Goal: Use online tool/utility: Utilize a website feature to perform a specific function

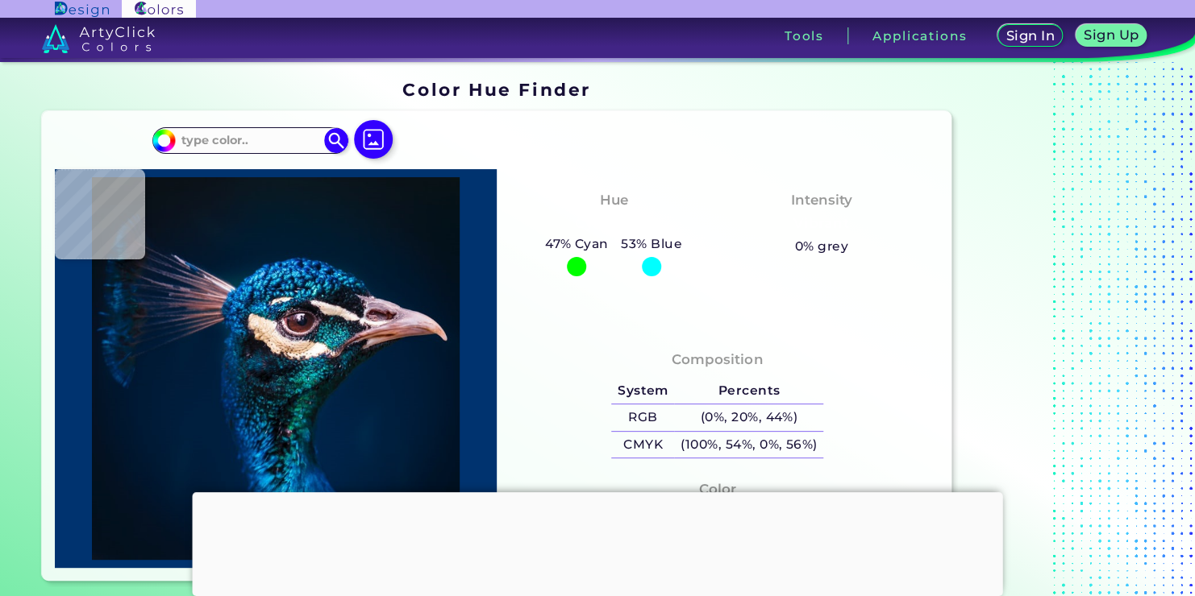
type input "#e5dfdf"
type input "#E5DFDF"
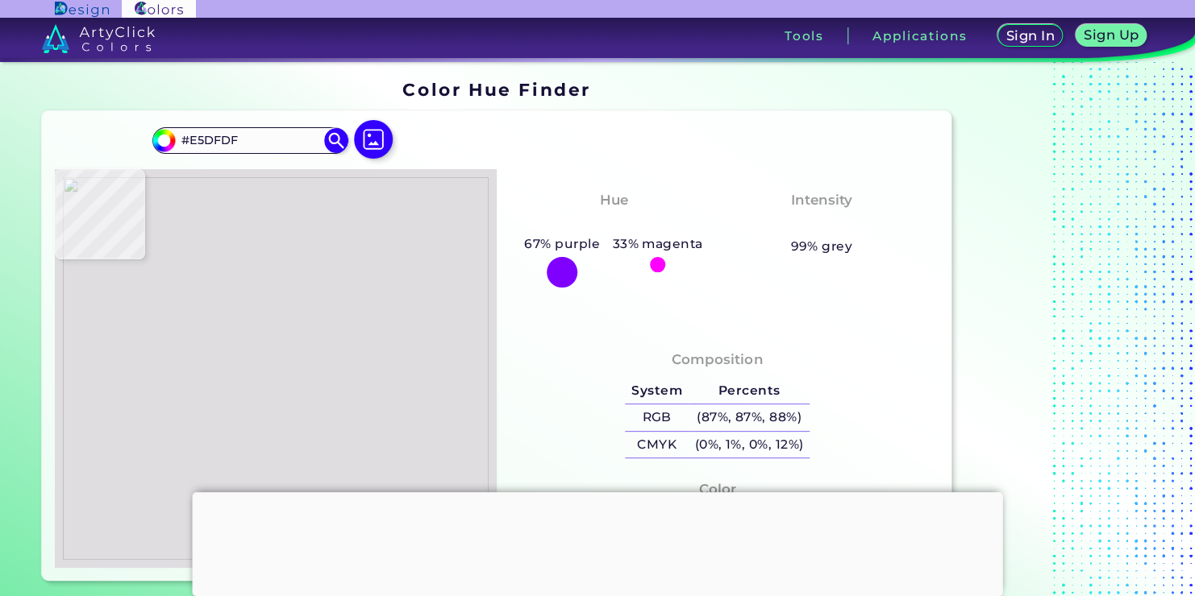
type input "#dfdde0"
type input "#DFDDE0"
type input "#dedbe0"
type input "#DEDBE0"
type input "#d4c08d"
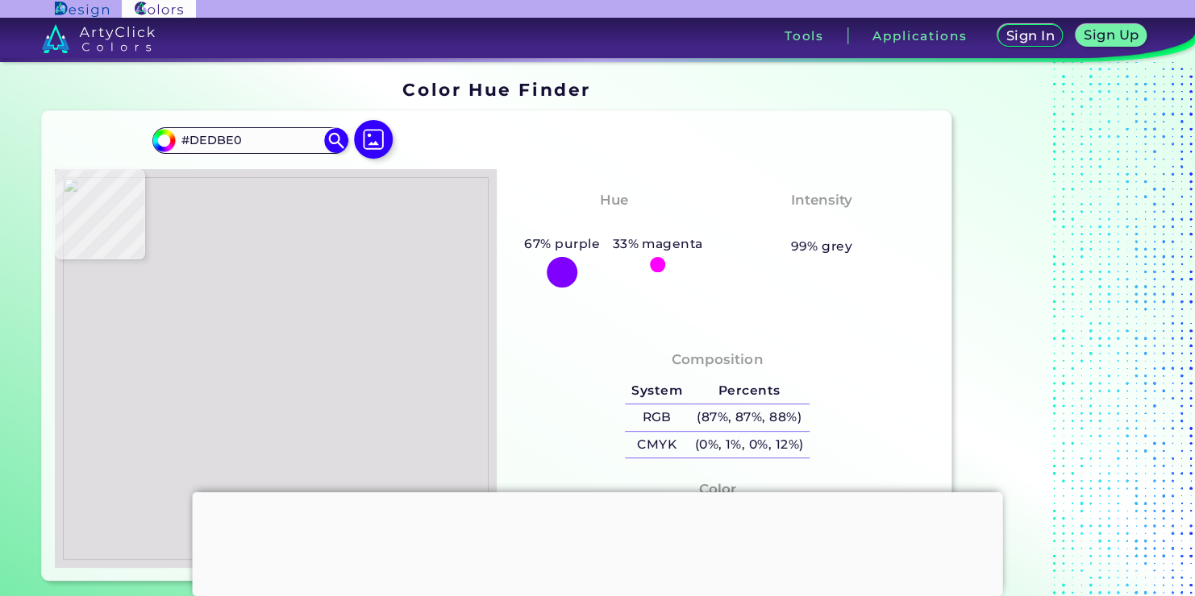
type input "#D4C08D"
type input "#d5c18e"
type input "#D5C18E"
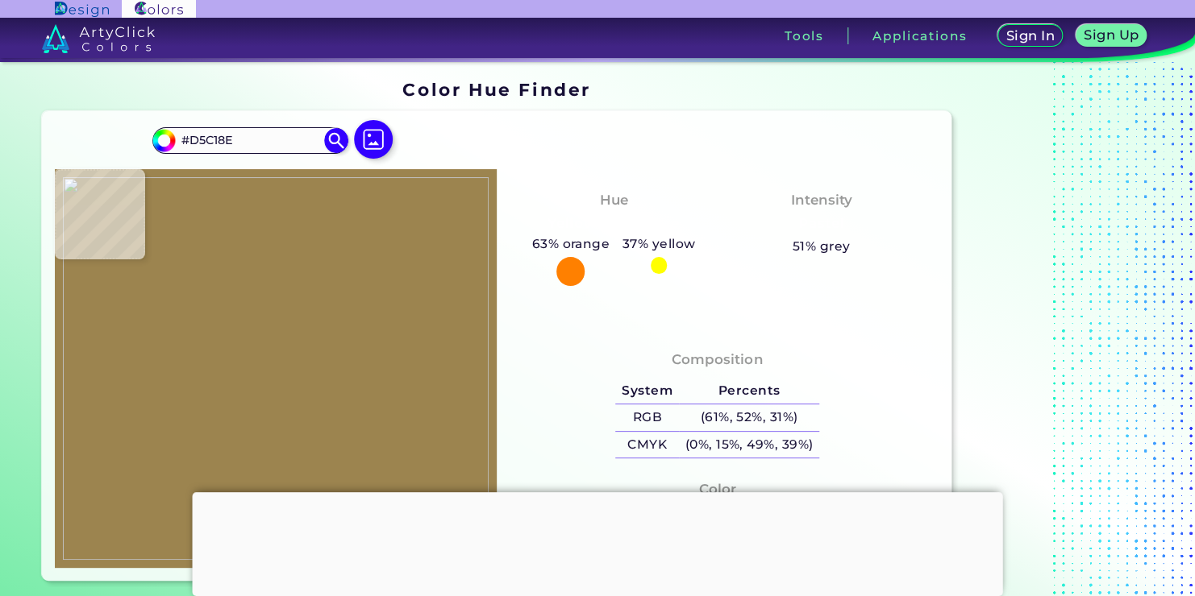
type input "#9c844f"
type input "#9C844F"
type input "#dcc896"
type input "#DCC896"
type input "#dcc796"
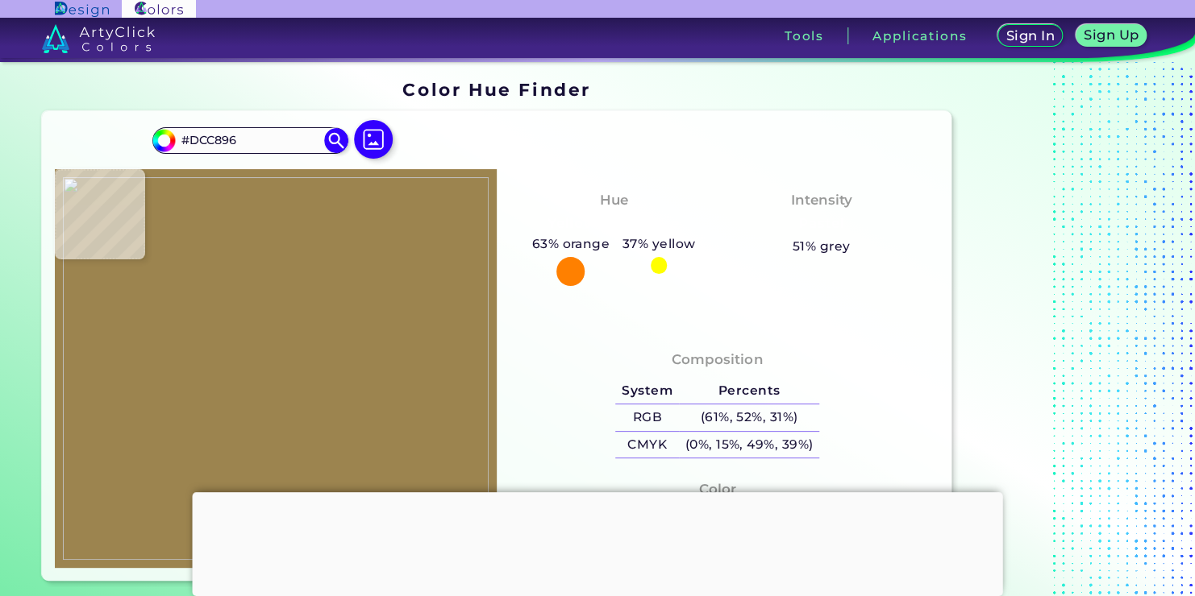
type input "#DCC796"
type input "#dcc698"
type input "#DCC698"
type input "#dcc895"
type input "#DCC895"
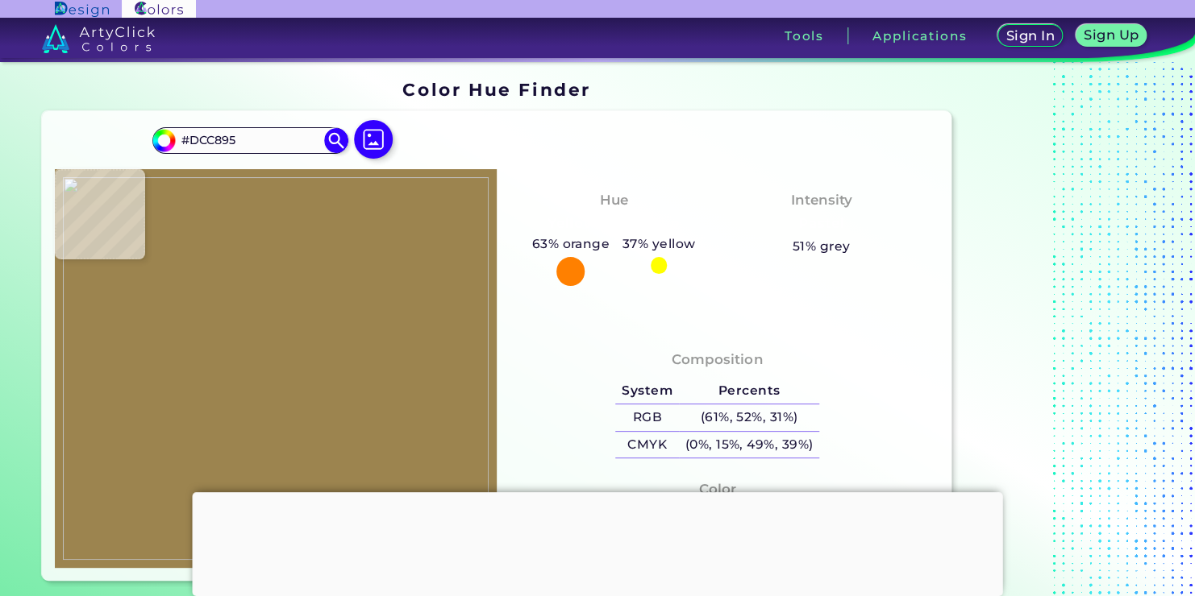
type input "#dcc896"
type input "#DCC896"
type input "#d5c18e"
type input "#D5C18E"
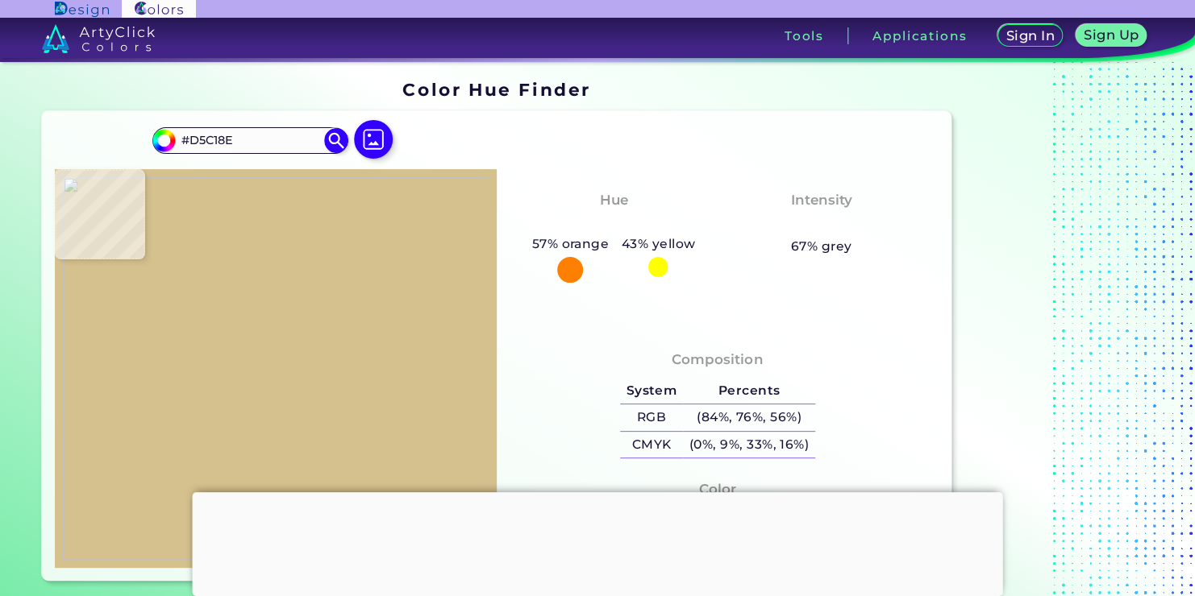
click at [244, 326] on img at bounding box center [276, 368] width 426 height 382
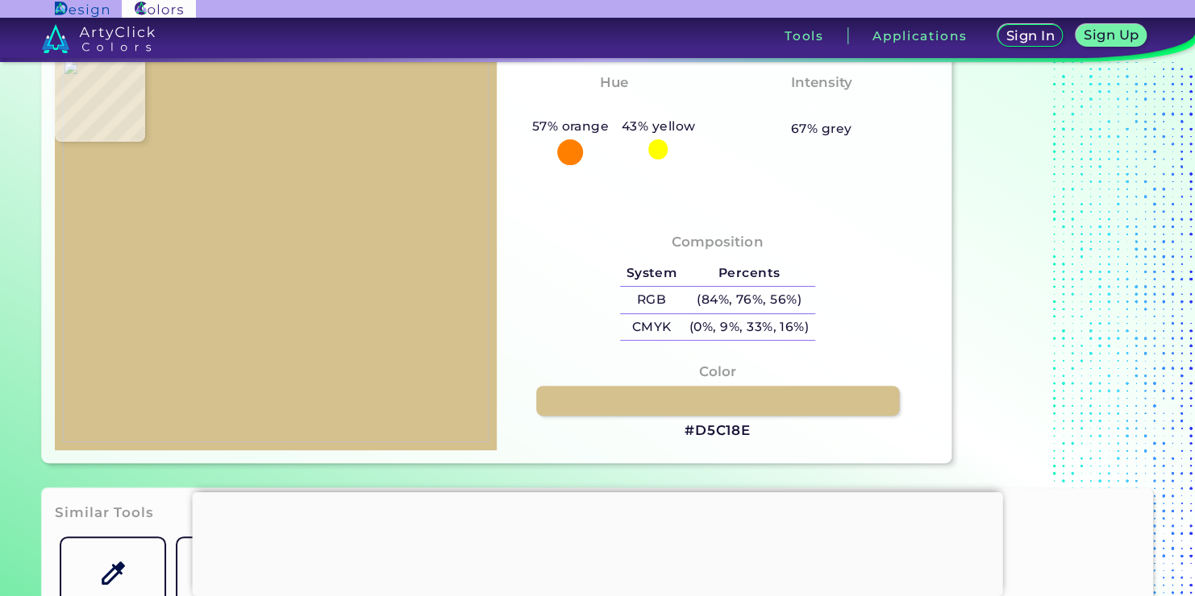
scroll to position [161, 0]
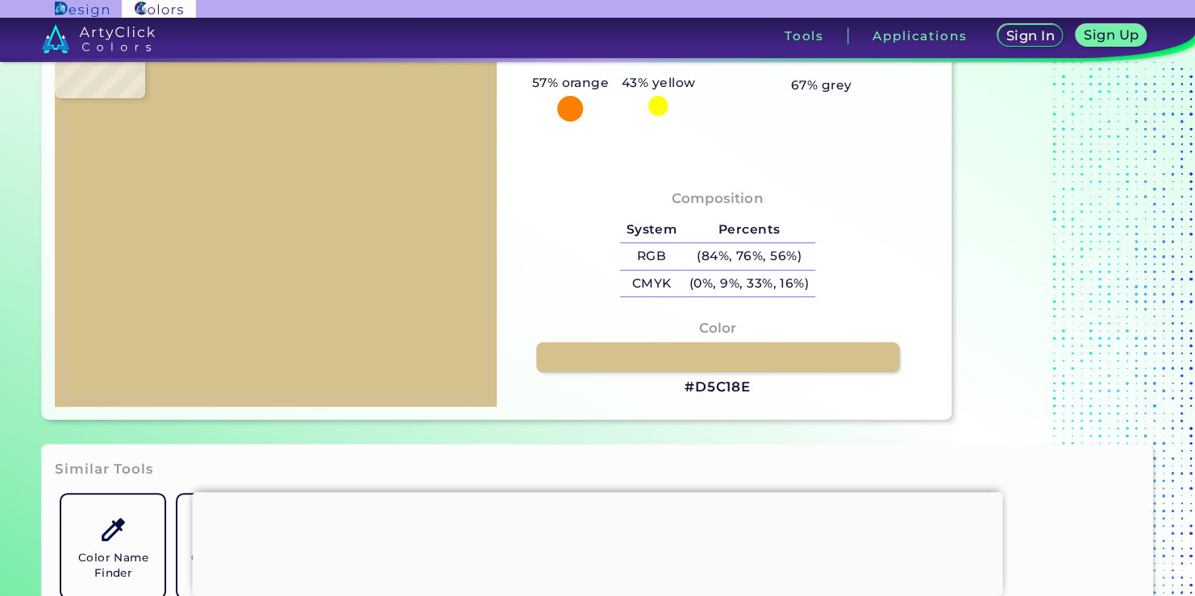
click at [717, 382] on h3 "#D5C18E" at bounding box center [717, 387] width 66 height 19
click at [273, 242] on img at bounding box center [276, 207] width 426 height 382
type input "#dac691"
type input "#DAC691"
type input "#dbc792"
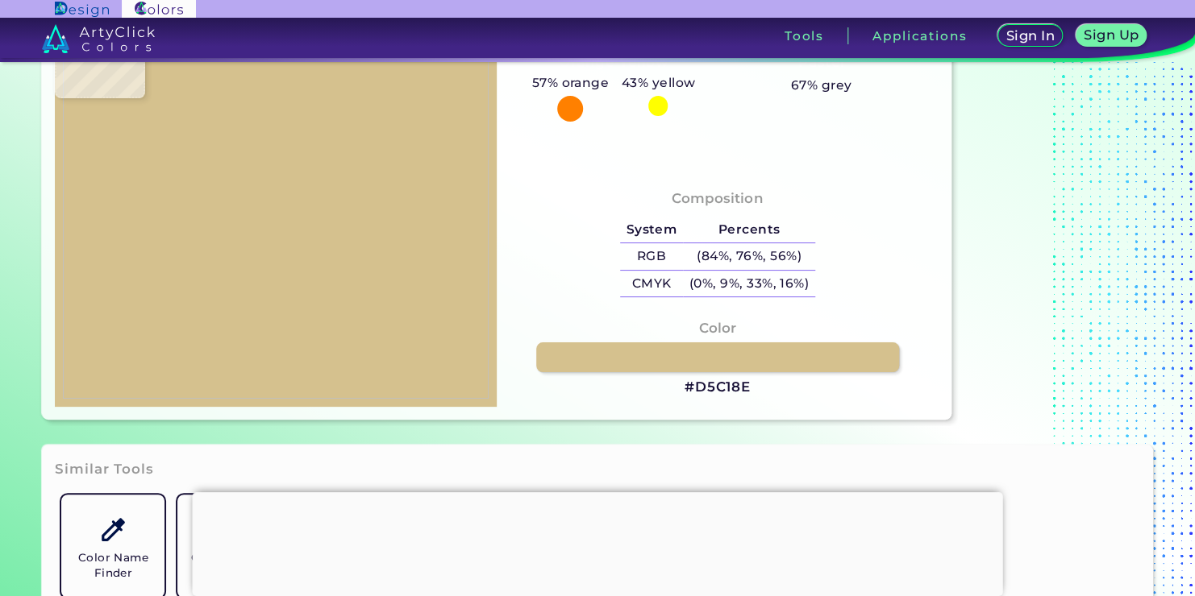
type input "#DBC792"
type input "#d9c893"
type input "#D9C893"
type input "#dcc895"
type input "#DCC895"
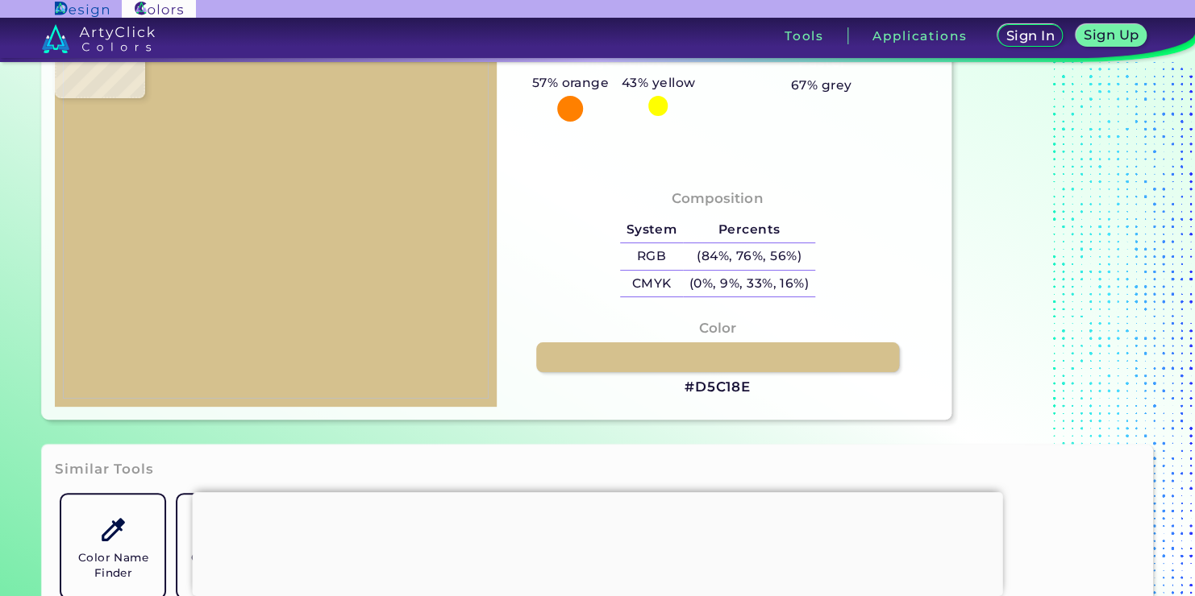
type input "#dac995"
type input "#DAC995"
type input "#dcc895"
type input "#DCC895"
type input "#dbca96"
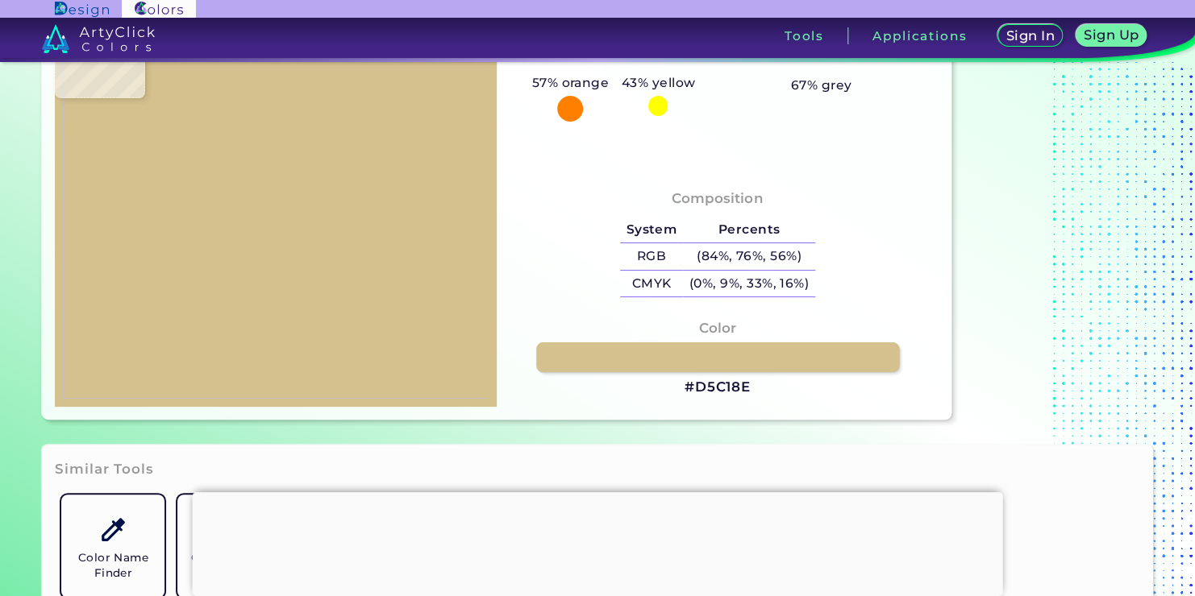
type input "#DBCA96"
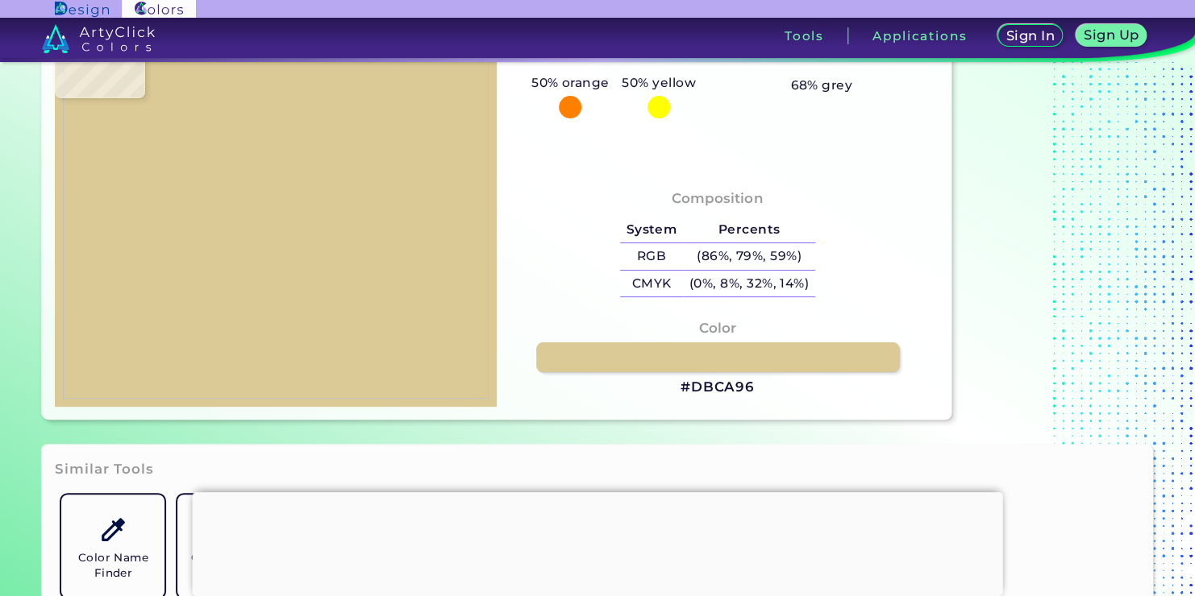
type input "#d9c894"
type input "#D9C894"
type input "#d9c592"
type input "#D9C592"
type input "#9e8656"
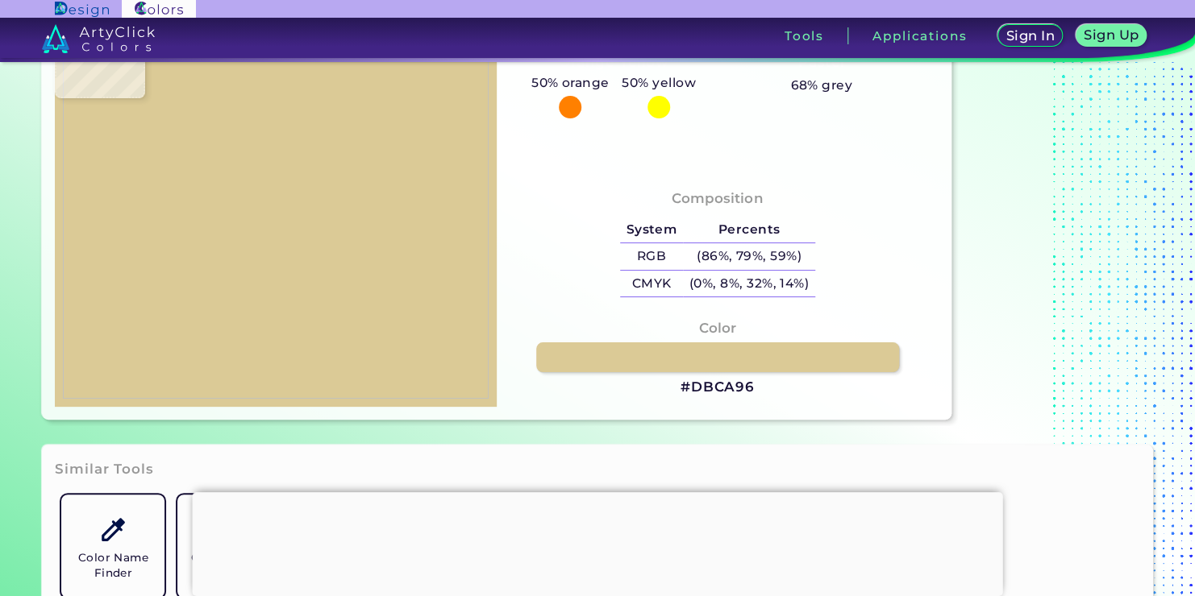
type input "#9E8656"
type input "#654e25"
type input "#654E25"
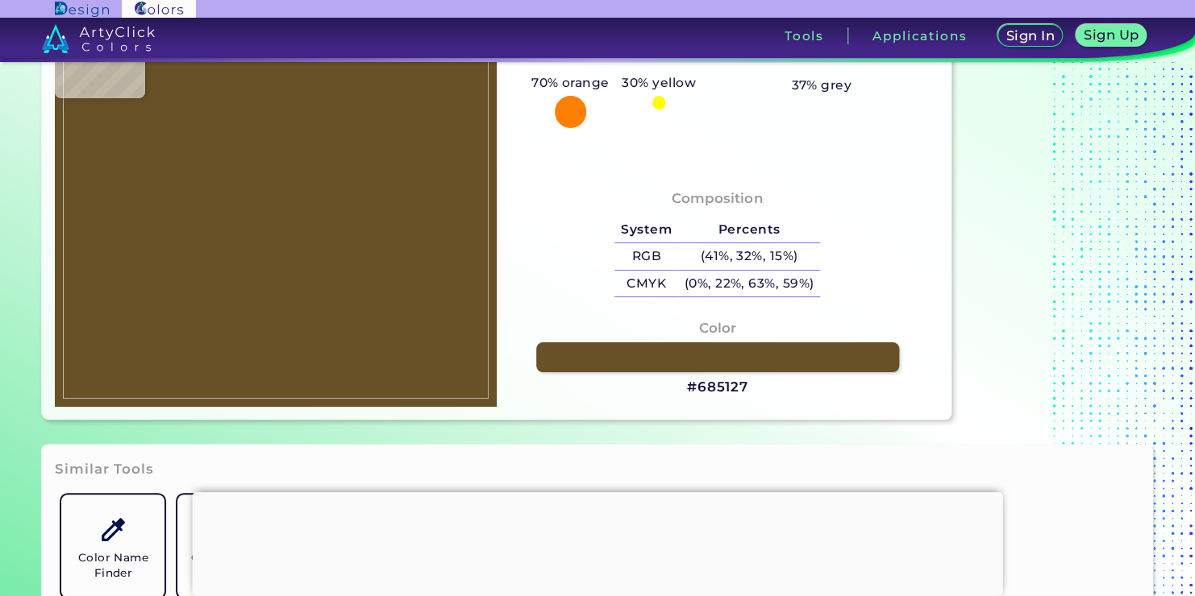
type input "#685127"
type input "#695226"
type input "#6b5428"
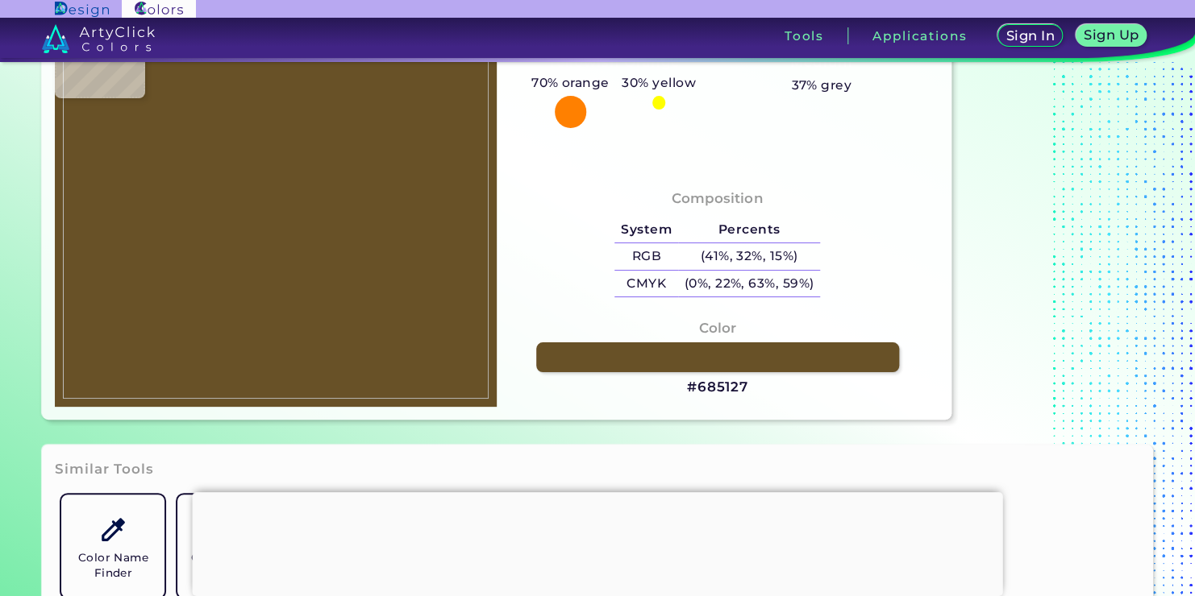
type input "#6B5428"
type input "#6c5627"
type input "#6C5627"
type input "#71592b"
type input "#71592B"
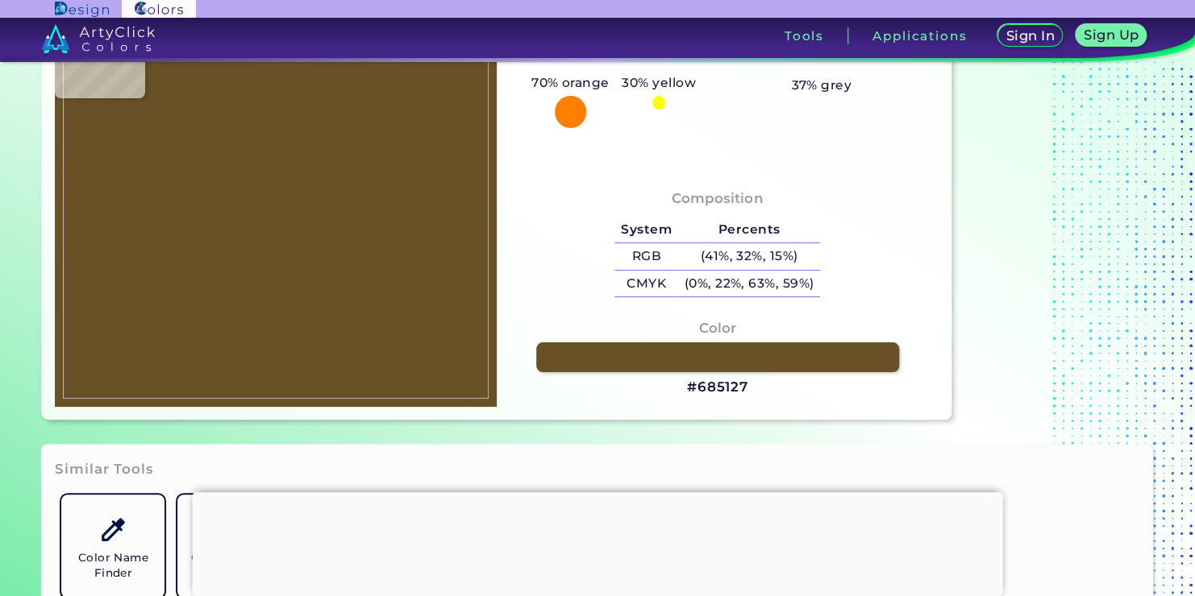
type input "#745c2c"
type input "#745C2C"
type input "#755d2d"
type input "#755D2D"
type input "#785f2e"
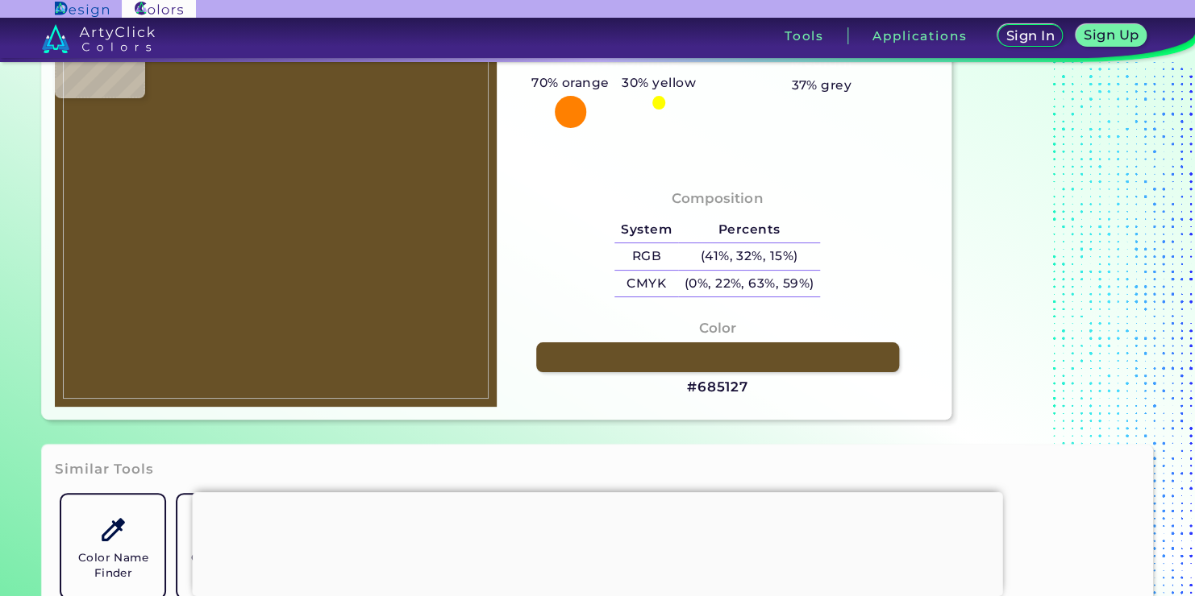
type input "#785F2E"
type input "#795f2e"
type input "#795F2E"
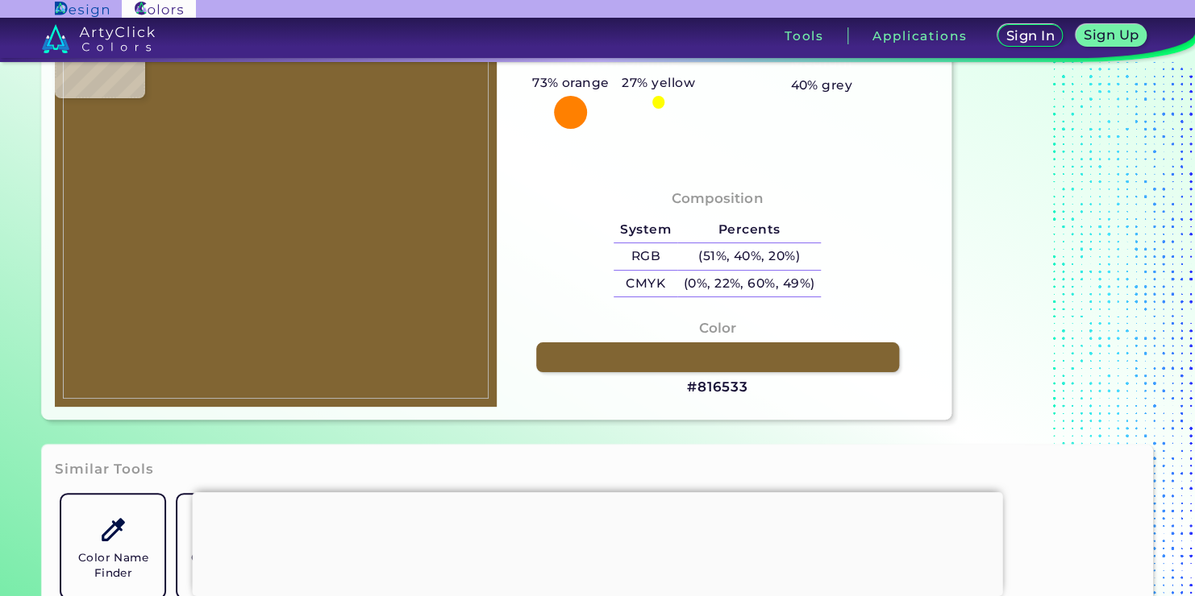
type input "#816533"
type input "#7e6330"
type input "#7E6330"
type input "#806432"
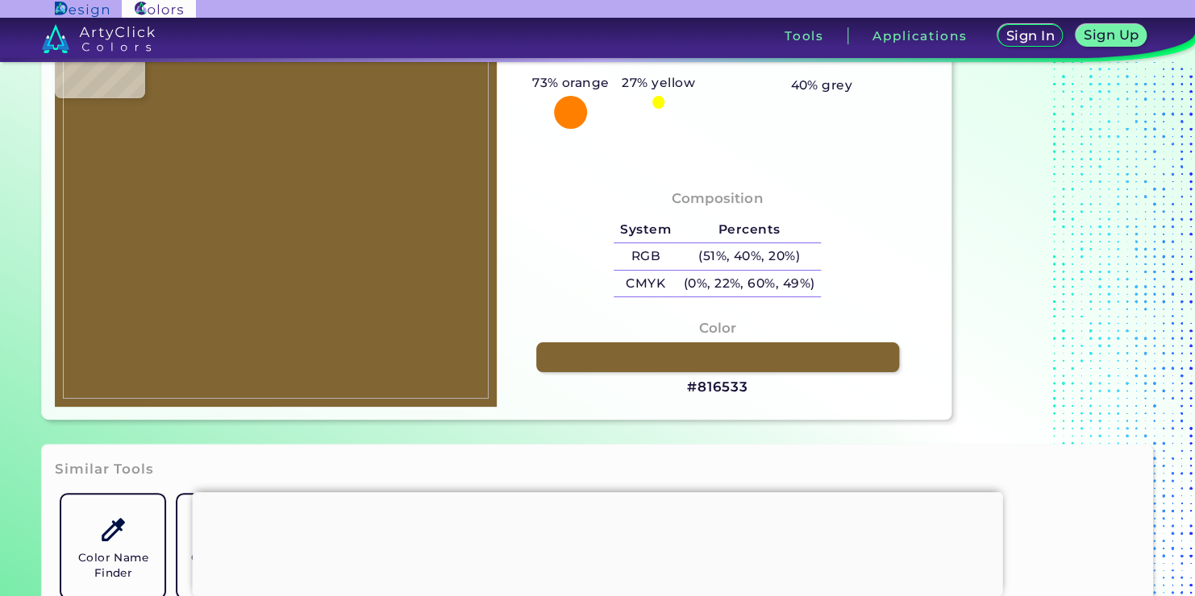
type input "#806432"
type input "#816632"
type input "#826733"
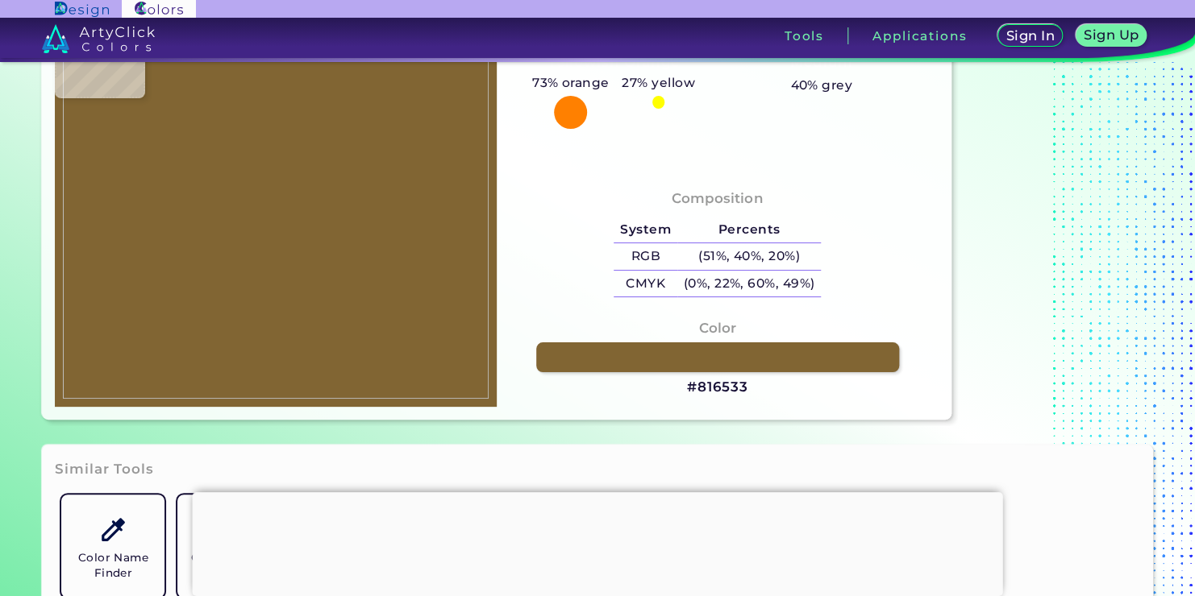
type input "#7e632e"
type input "#7E632E"
type input "#7f642f"
type input "#7F642F"
type input "#816832"
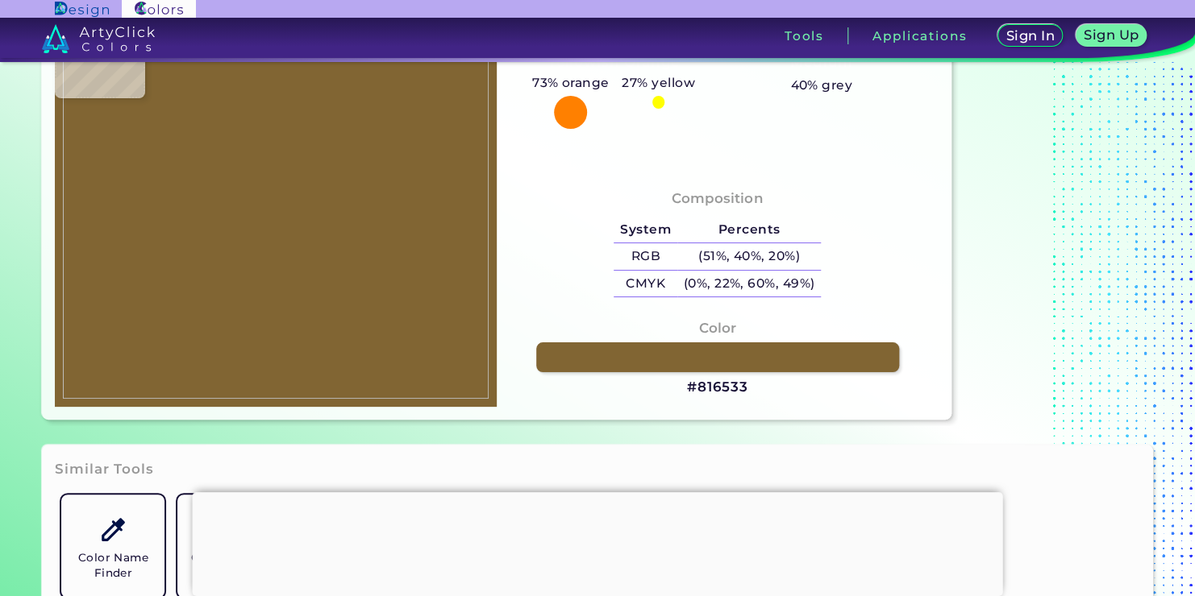
type input "#816832"
type input "#d8c491"
type input "#D8C491"
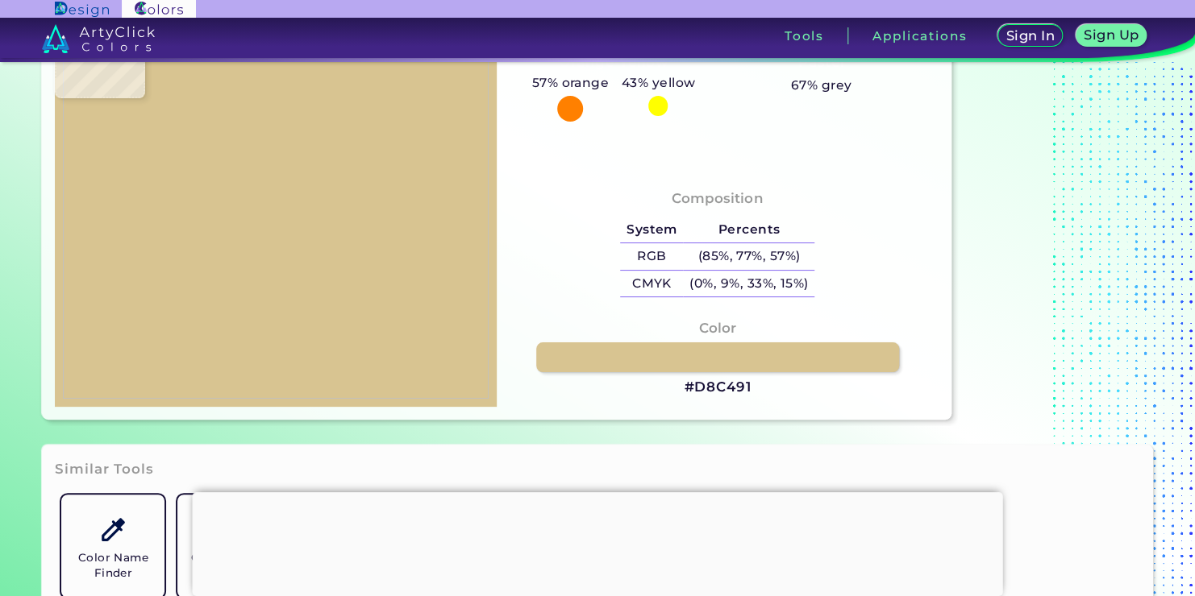
type input "#d8c48f"
type input "#D8C48F"
type input "#d7c390"
type input "#D7C390"
type input "#d7c38c"
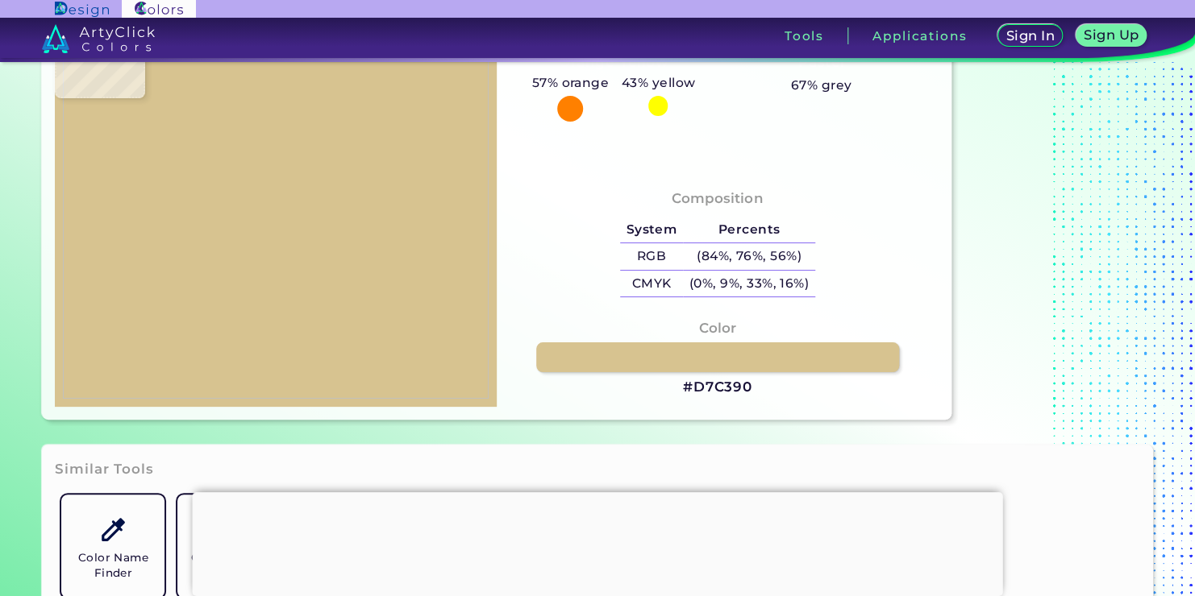
type input "#D7C38C"
type input "#d7c38e"
type input "#D7C38E"
type input "#d4c38e"
type input "#D4C38E"
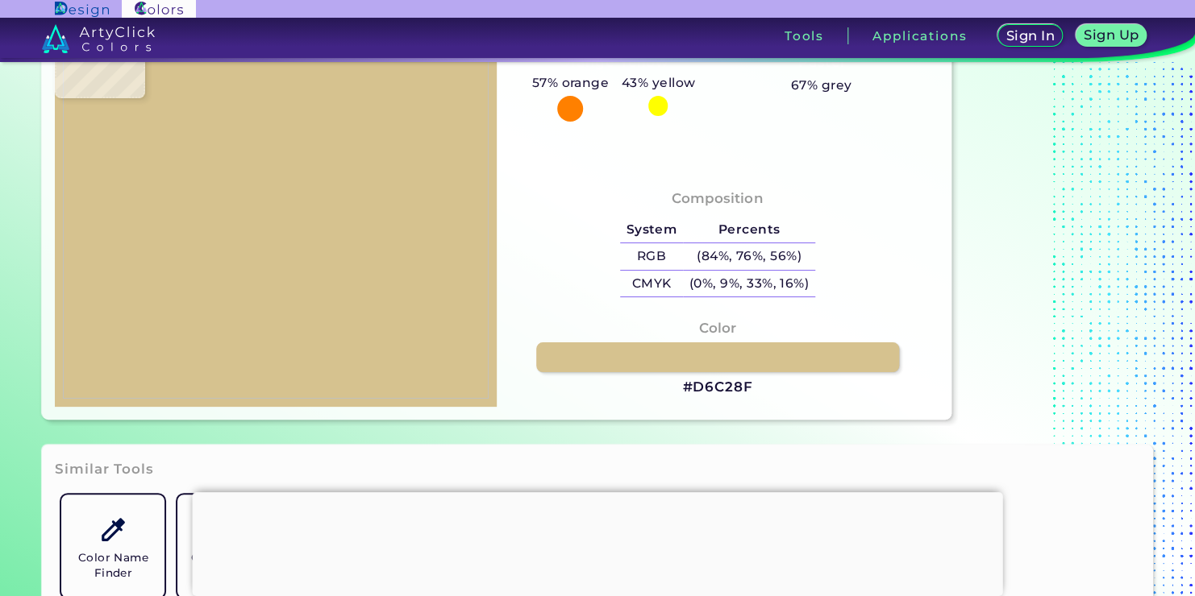
type input "#d6c28f"
type input "#D6C28F"
type input "#d4c38e"
type input "#D4C38E"
type input "#d7c390"
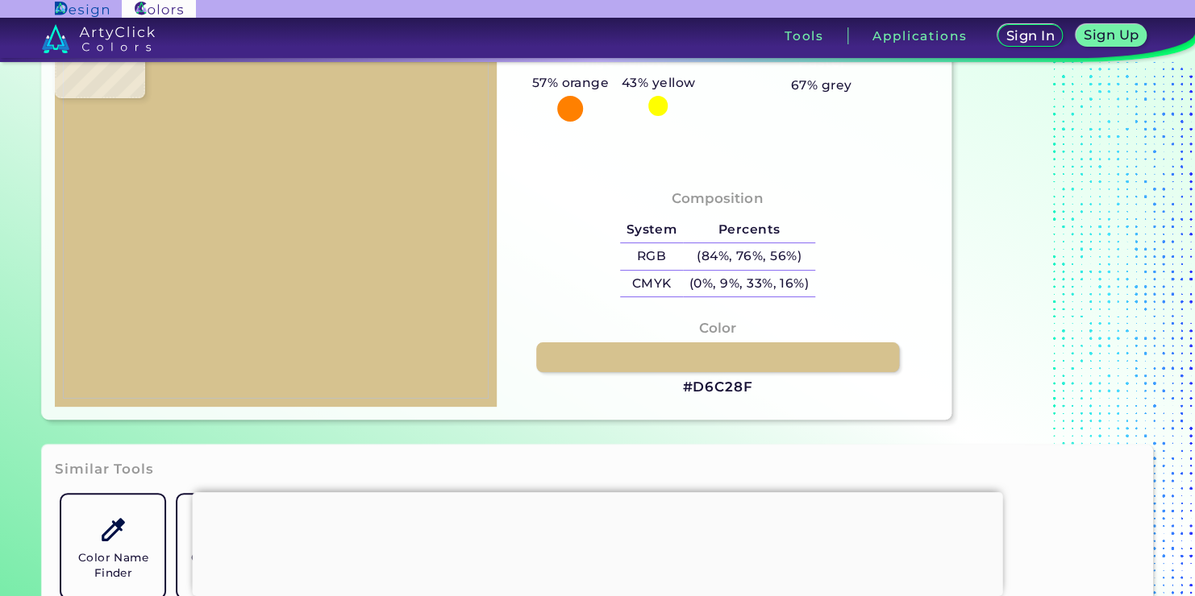
type input "#D7C390"
type input "#d7c38e"
type input "#D7C38E"
type input "#d8c491"
type input "#D8C491"
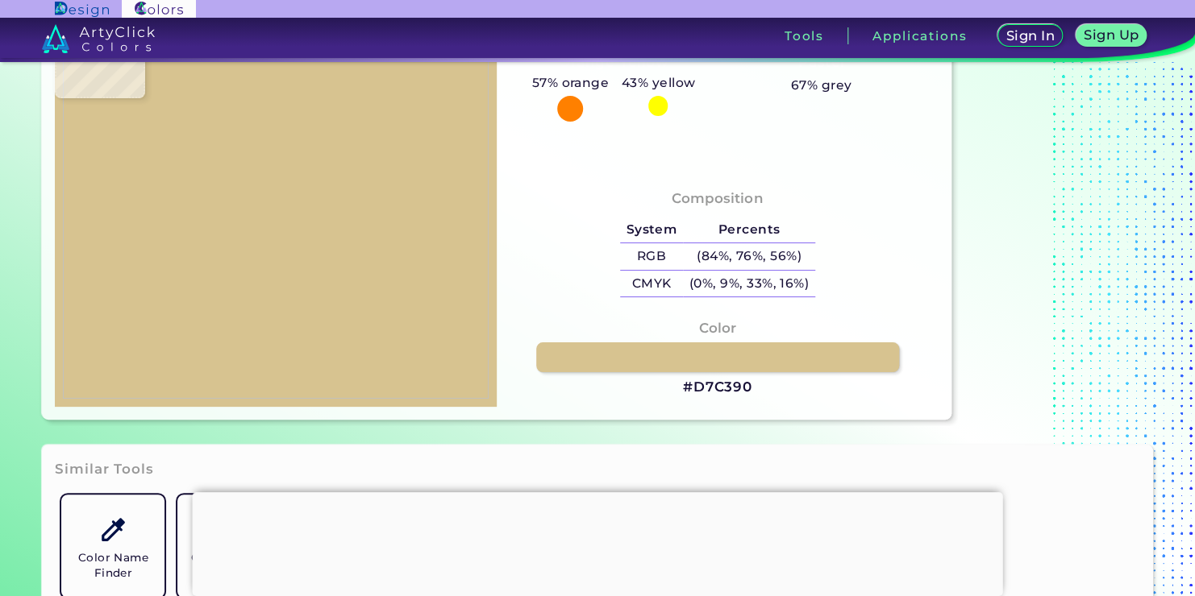
type input "#d7c491"
type input "#D7C491"
type input "#d6c58f"
type input "#D6C58F"
type input "#d9c592"
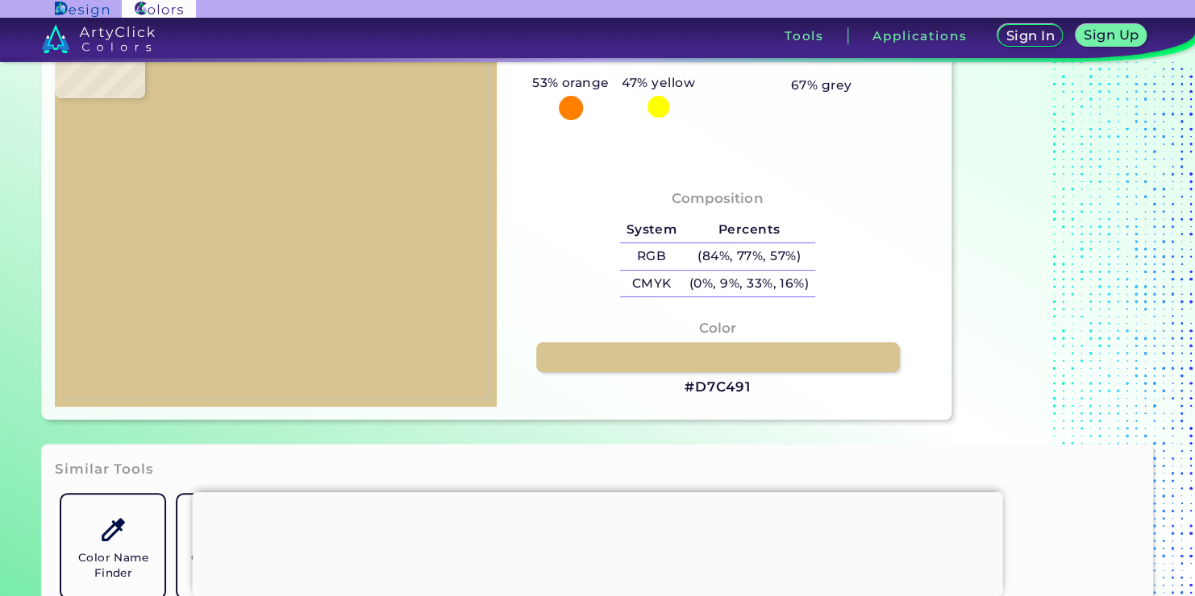
type input "#D9C592"
type input "#dac693"
type input "#DAC693"
type input "#dbc794"
type input "#DBC794"
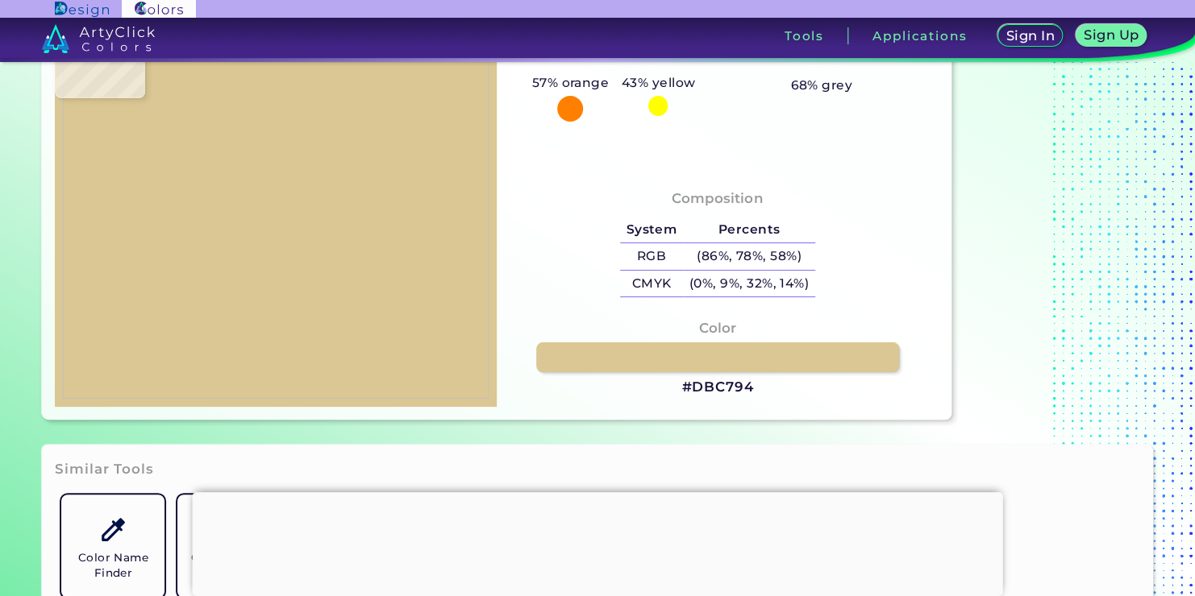
type input "#dac794"
type input "#DAC794"
type input "#d9c894"
type input "#D9C894"
type input "#dcc895"
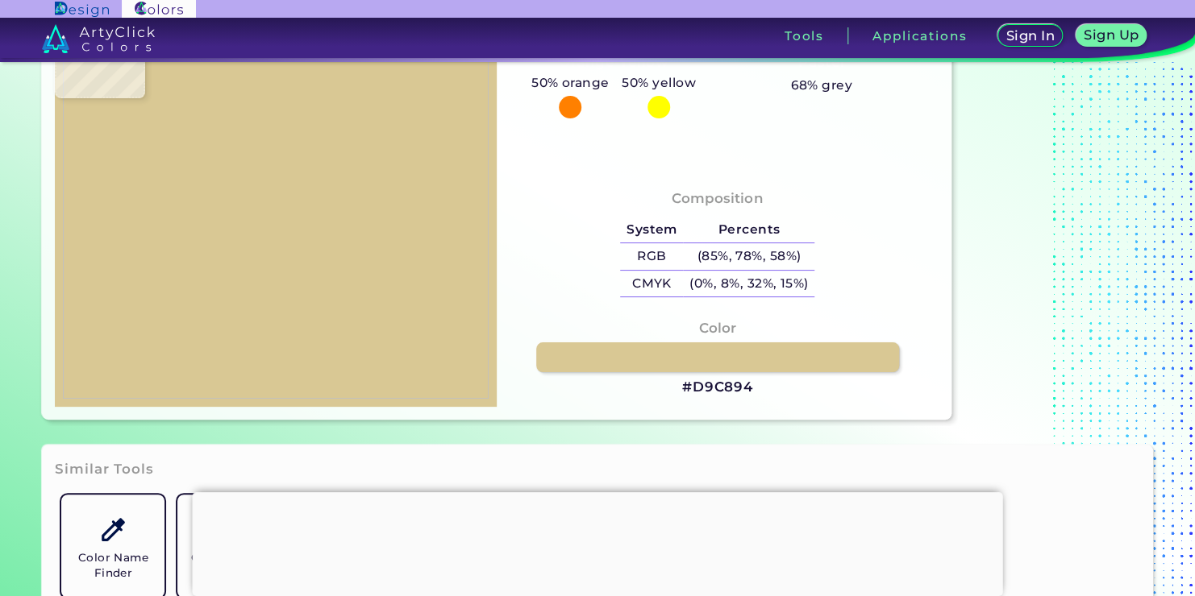
type input "#DCC895"
type input "#dac995"
type input "#DAC995"
type input "#dcc895"
type input "#DCC895"
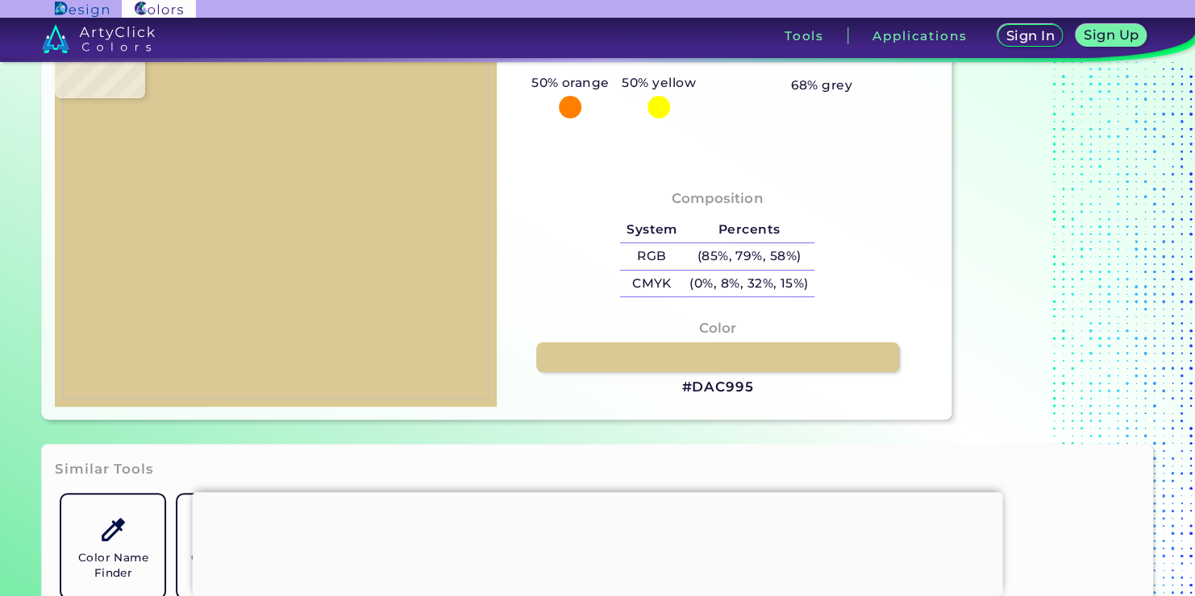
type input "#ddc996"
type input "#DDC996"
type input "#dbca96"
type input "#DBCA96"
type input "#dbc996"
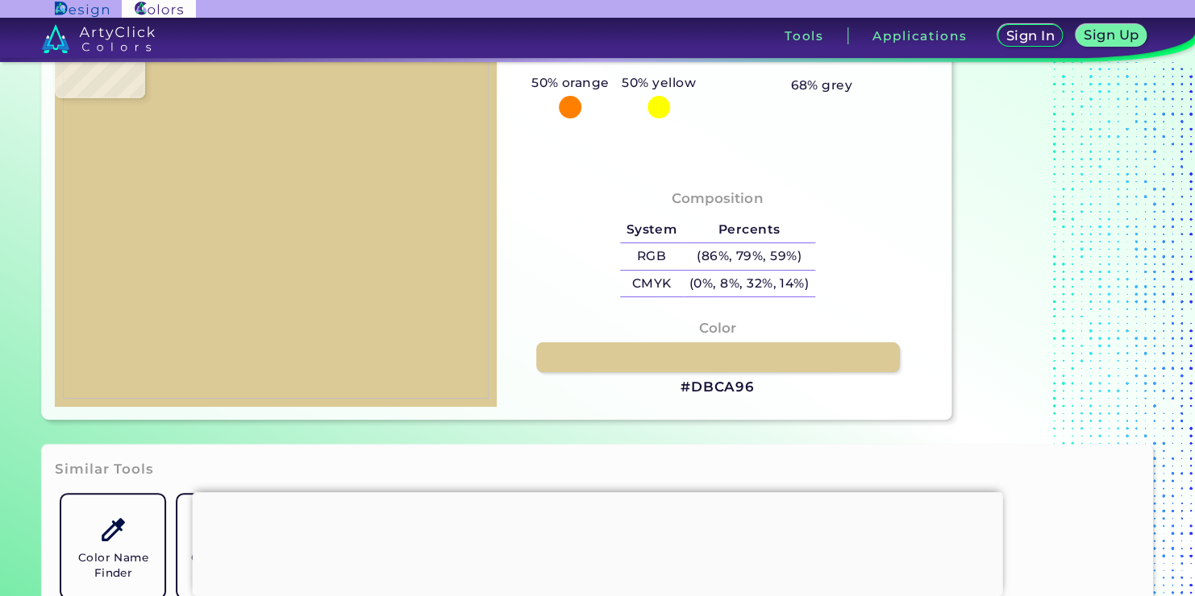
type input "#DBC996"
type input "#dbc792"
type input "#DBC792"
type input "#d9c691"
type input "#D9C691"
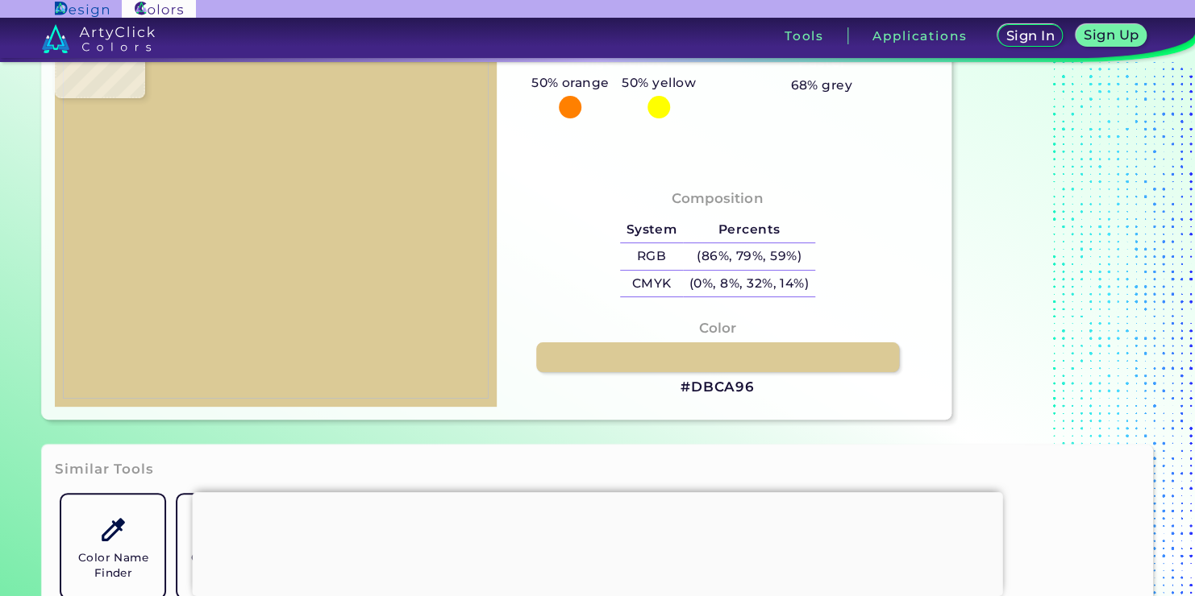
type input "#d6c690"
type input "#D6C690"
type input "#d9c590"
type input "#D9C590"
type input "#d7c590"
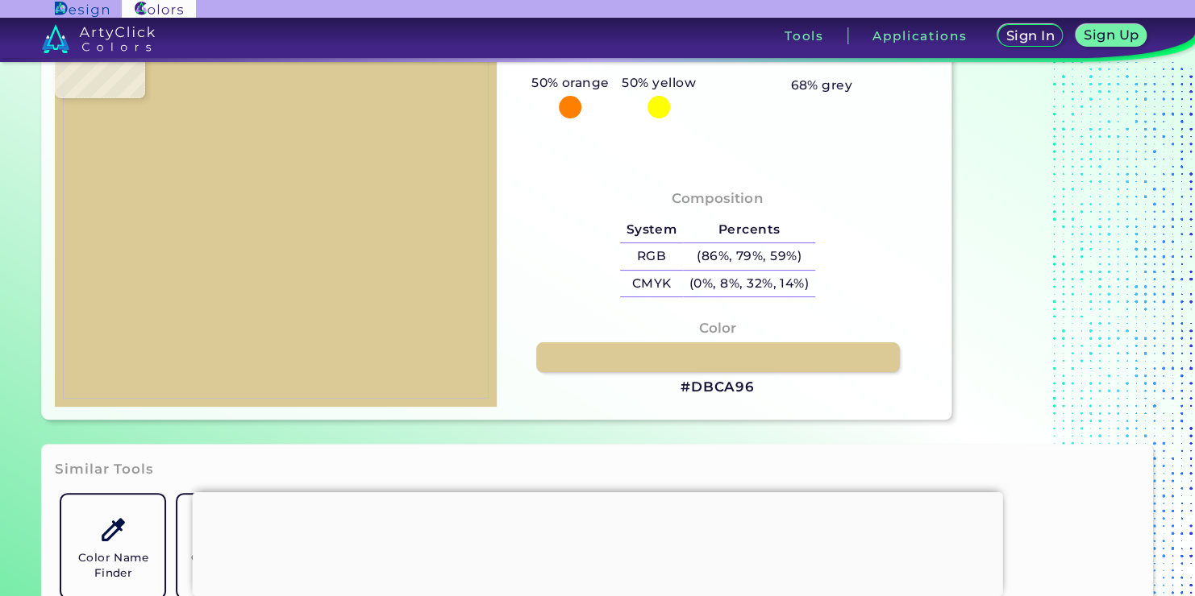
type input "#D7C590"
type input "#d6c58f"
type input "#D6C58F"
type input "#d8c48f"
type input "#D8C48F"
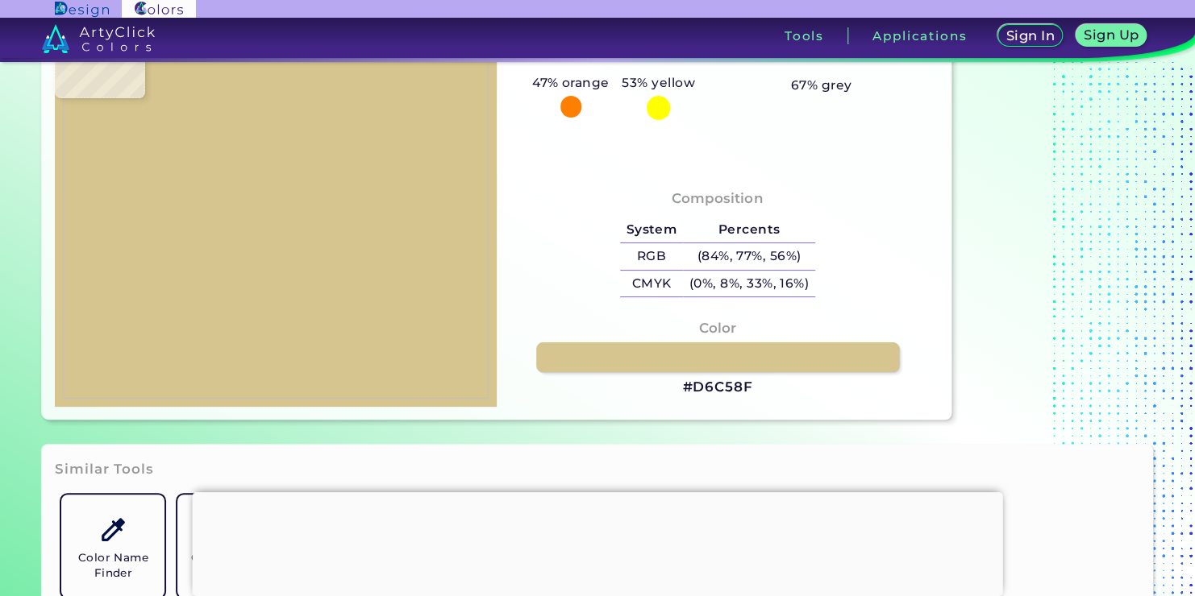
type input "#d6c58f"
type input "#D6C58F"
type input "#d5c48c"
type input "#D5C48C"
type input "#d7c38d"
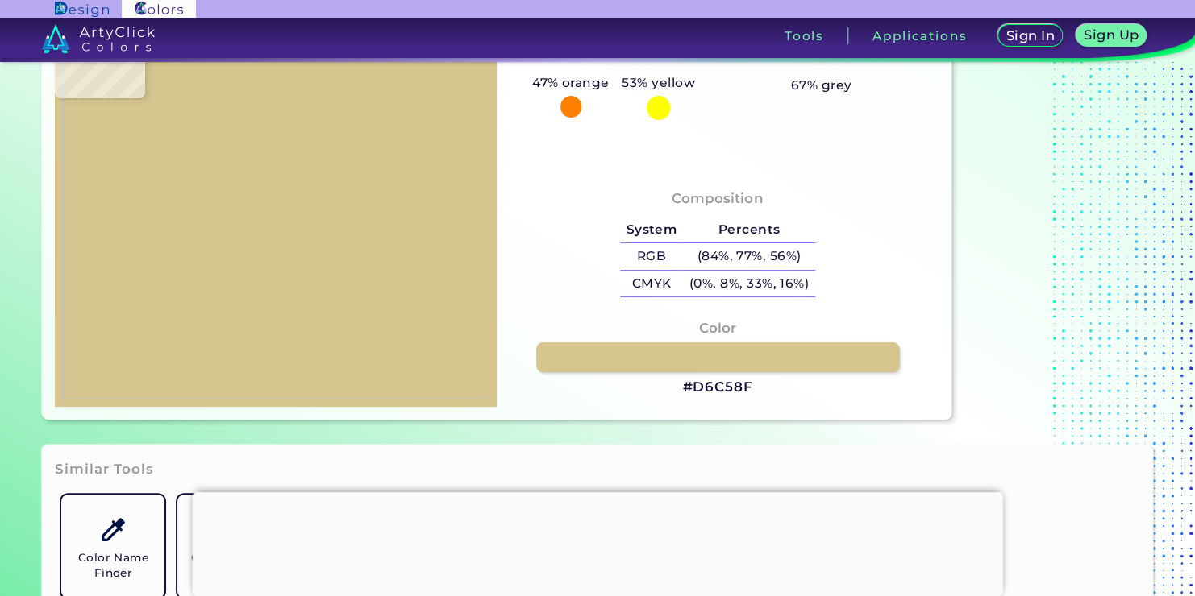
type input "#D7C38D"
type input "#d7c38e"
type input "#D7C38E"
type input "#d4c38d"
type input "#D4C38D"
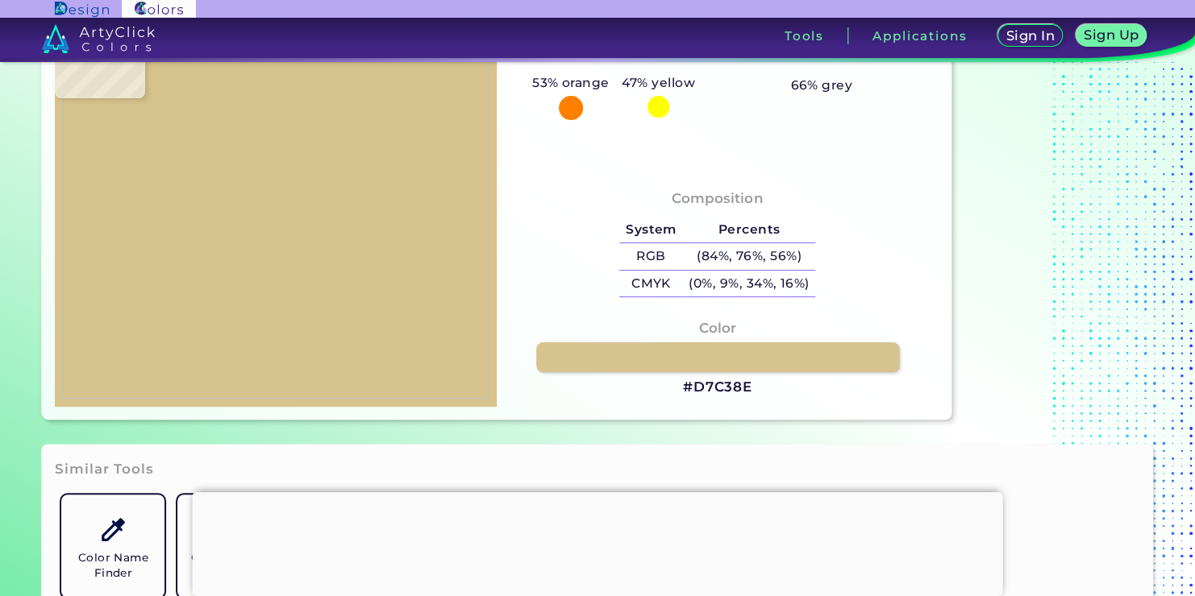
type input "#d6c28d"
type input "#D6C28D"
type input "#d6c28b"
type input "#D6C28B"
type input "#d6c28d"
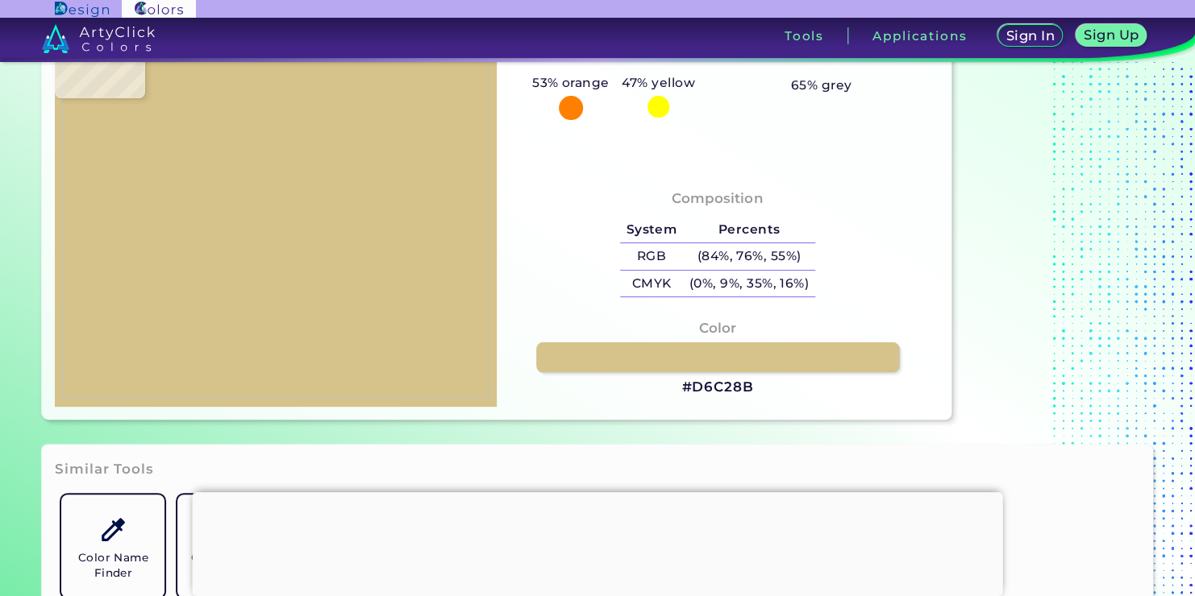
type input "#D6C28D"
type input "#d5c18e"
type input "#D5C18E"
type input "#d6c18c"
type input "#D6C18C"
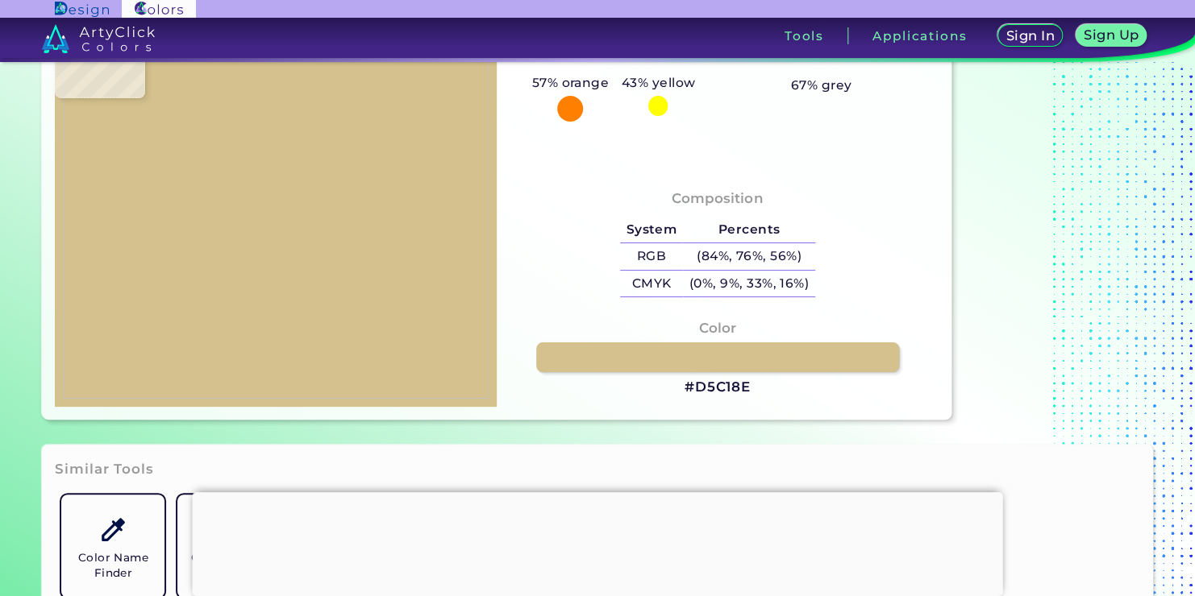
type input "#d6c18a"
type input "#D6C18A"
type input "#d6bf8f"
type input "#D6BF8F"
type input "#d5c18c"
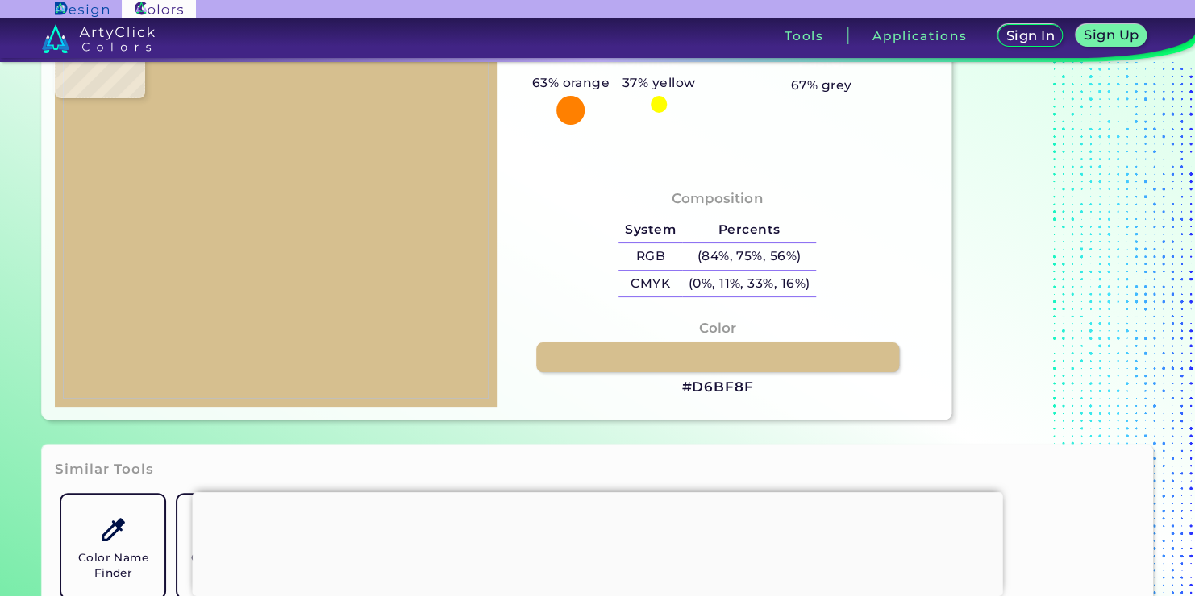
type input "#D5C18C"
type input "#d2c18b"
type input "#D2C18B"
type input "#d9c391"
type input "#D9C391"
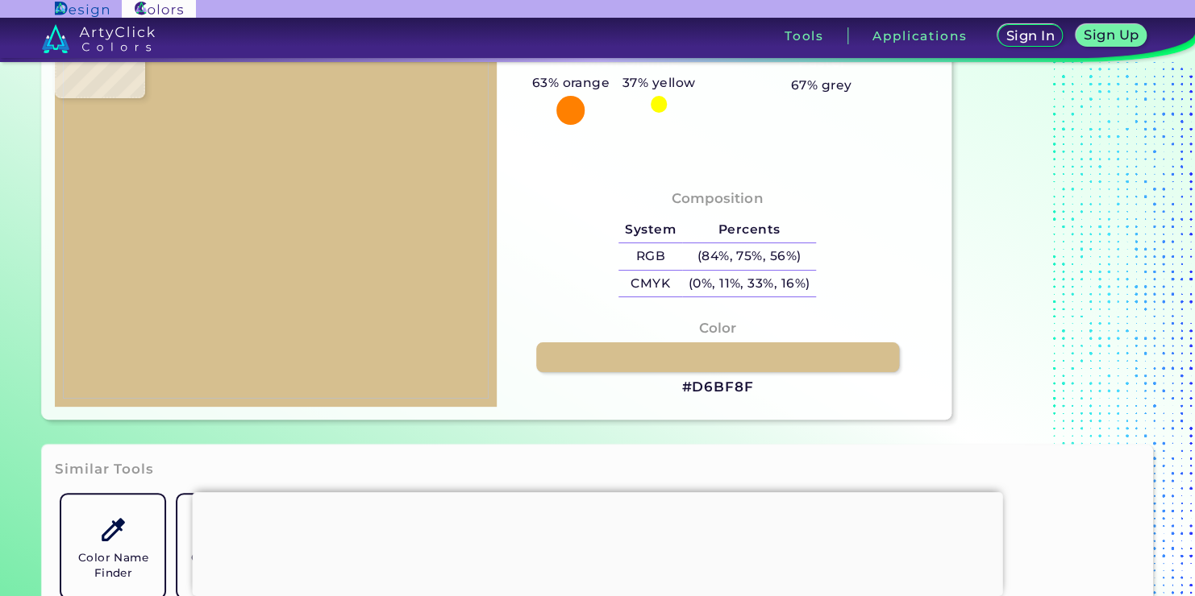
type input "#d6c19b"
type input "#D6C19B"
type input "#c6bb8c"
type input "#C6BB8C"
type input "#a5a689"
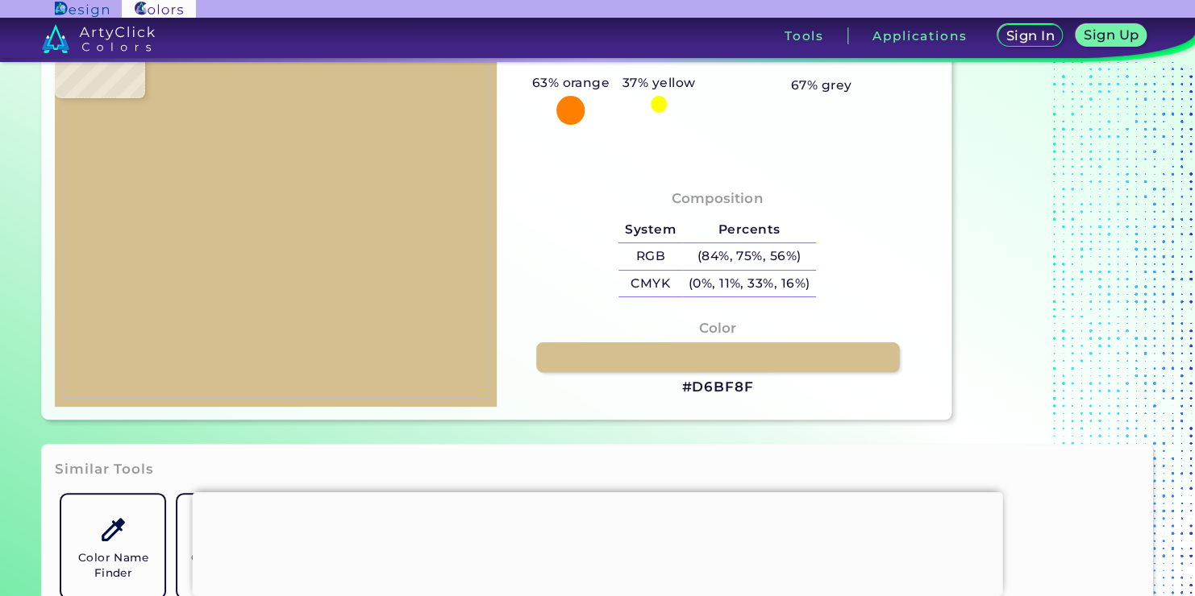
type input "#A5A689"
type input "#544d2f"
type input "#544D2F"
type input "#ac9d70"
type input "#AC9D70"
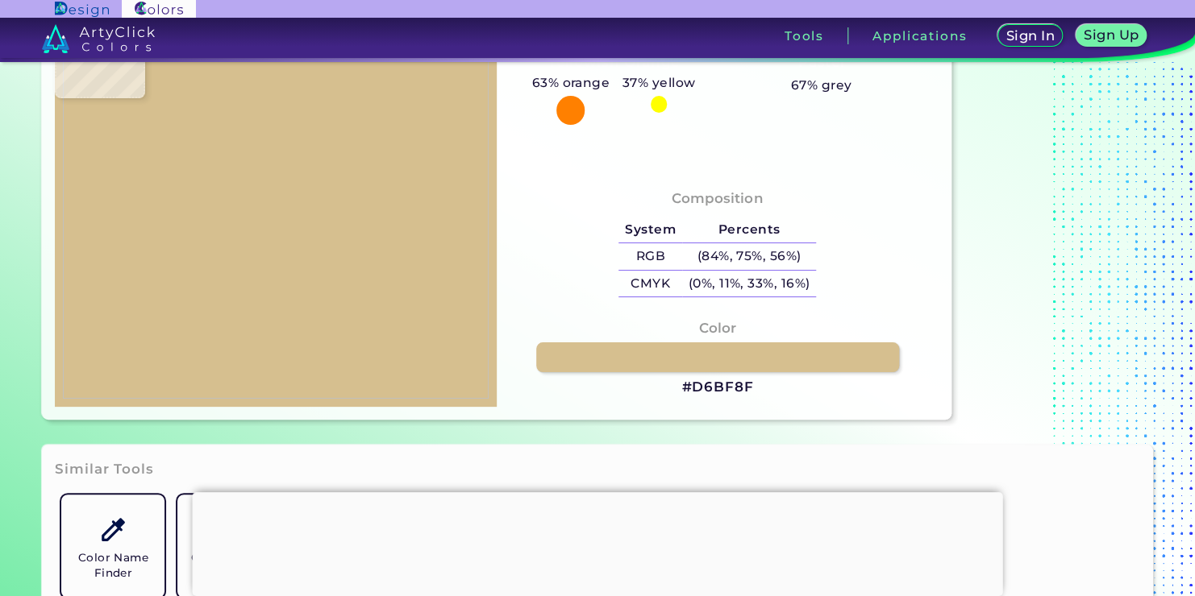
type input "#b5ab8c"
type input "#B5AB8C"
type input "#c9c9c0"
type input "#C9C9C0"
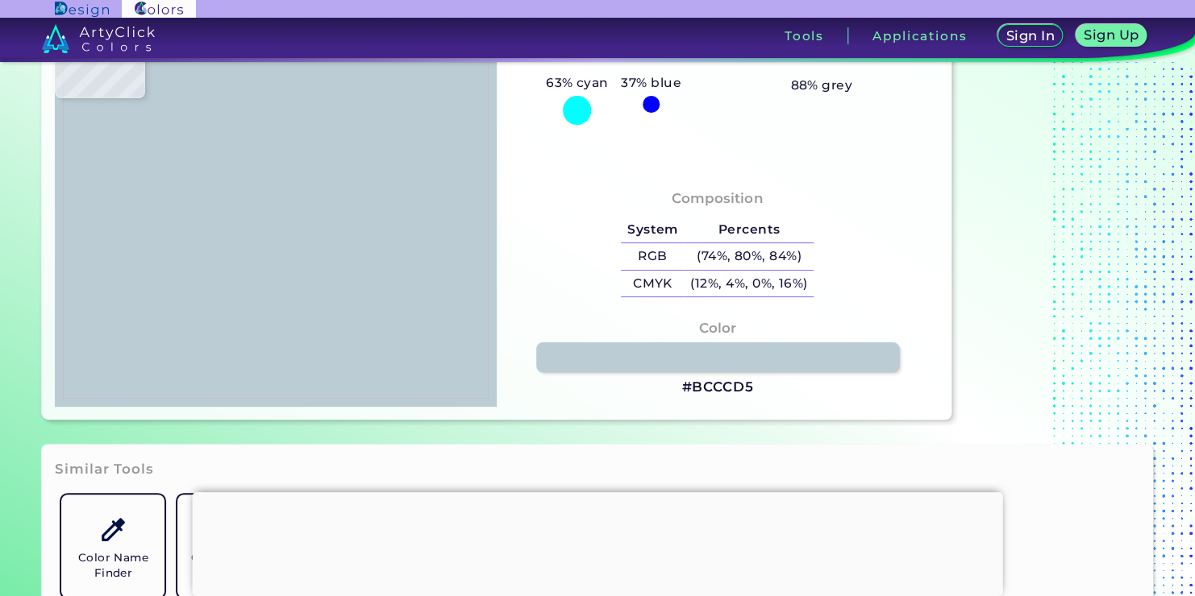
type input "#bcccd5"
type input "#BCCCD5"
type input "#b8cad6"
type input "#B8CAD6"
type input "#b9cbd7"
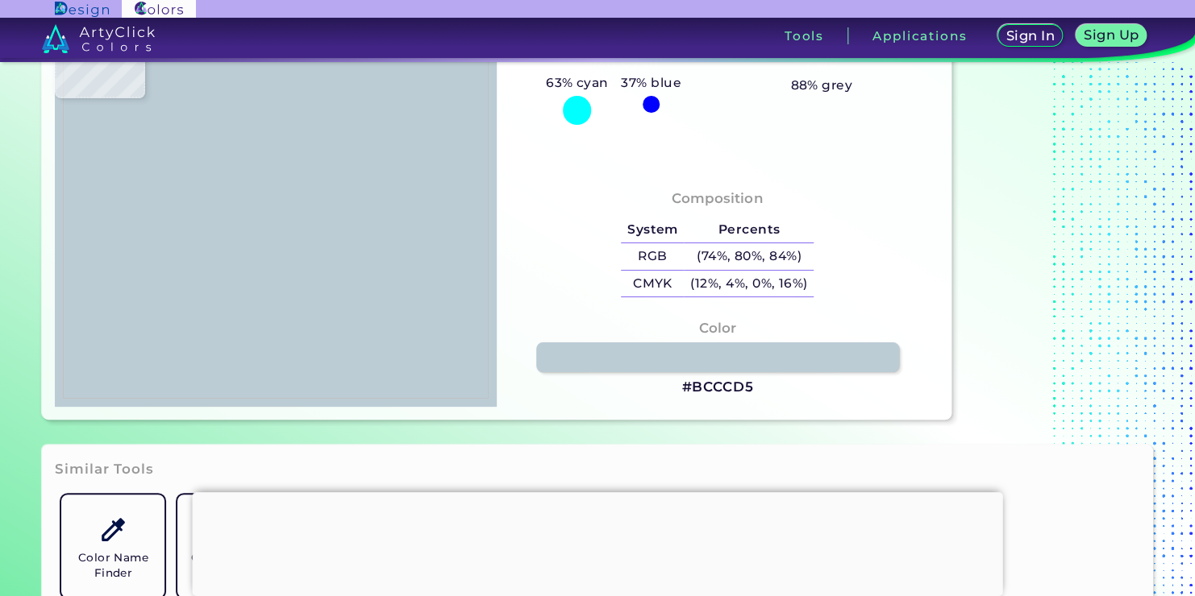
type input "#B9CBD7"
type input "#c0d0dd"
type input "#C0D0DD"
type input "#cdd4db"
type input "#CDD4DB"
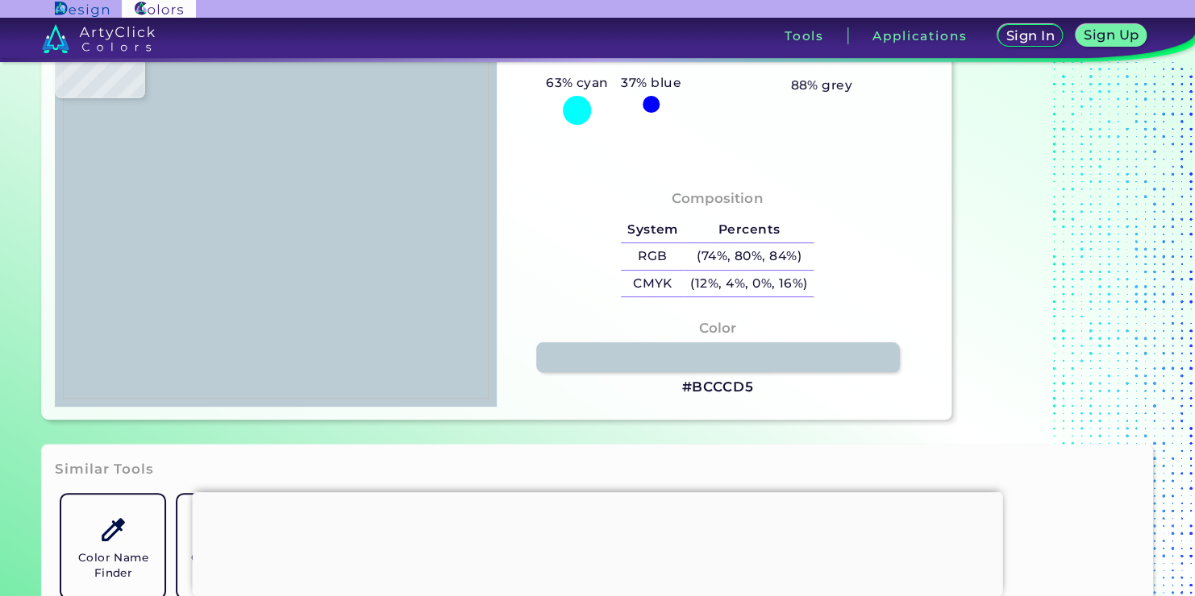
type input "#e1e1e3"
type input "#E1E1E3"
type input "#e1e0e2"
type input "#E1E0E2"
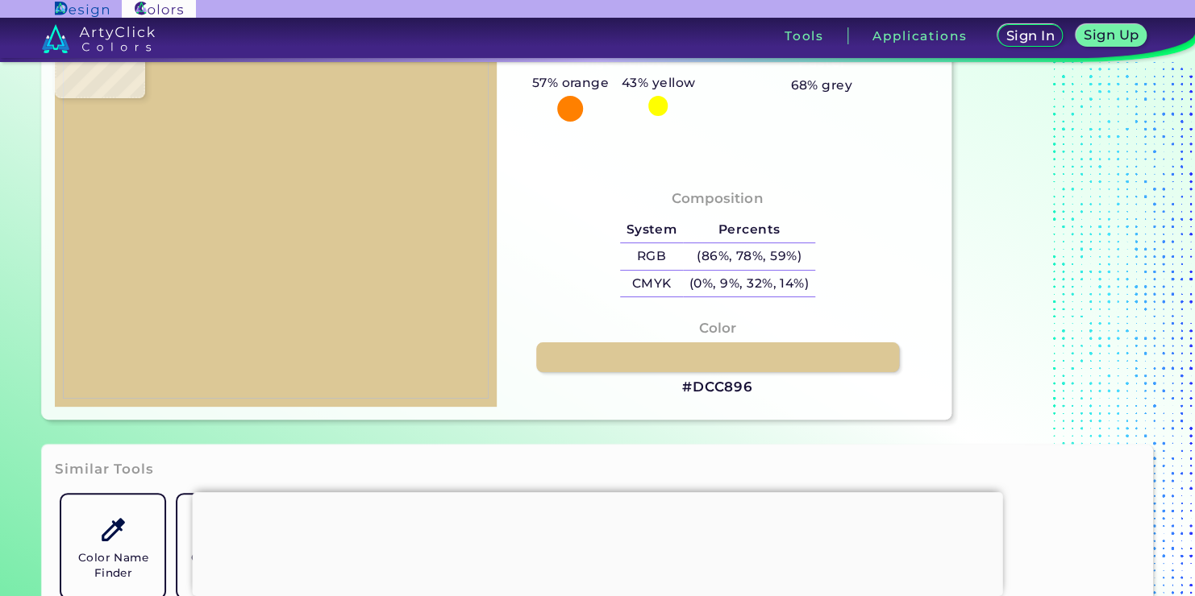
click at [285, 150] on img at bounding box center [276, 207] width 426 height 382
drag, startPoint x: 726, startPoint y: 387, endPoint x: 625, endPoint y: 327, distance: 117.8
click at [725, 386] on h3 "#DCC896" at bounding box center [717, 387] width 71 height 19
click at [329, 170] on img at bounding box center [276, 207] width 426 height 382
click at [280, 148] on img at bounding box center [276, 207] width 426 height 382
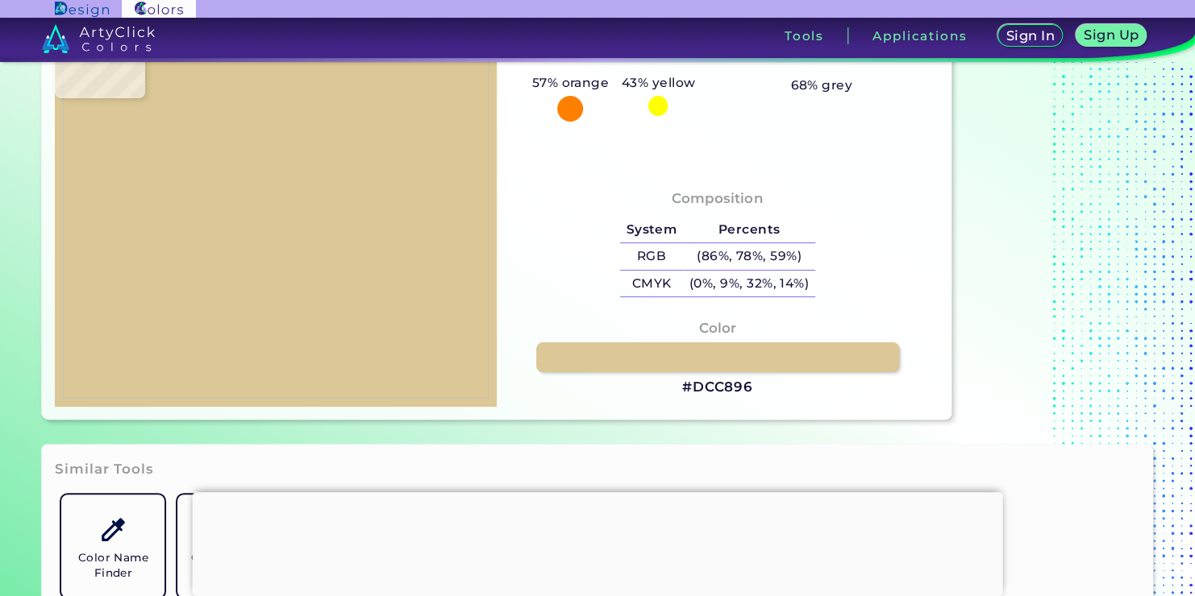
click at [738, 384] on h3 "#DCC896" at bounding box center [717, 387] width 71 height 19
